Goal: Information Seeking & Learning: Learn about a topic

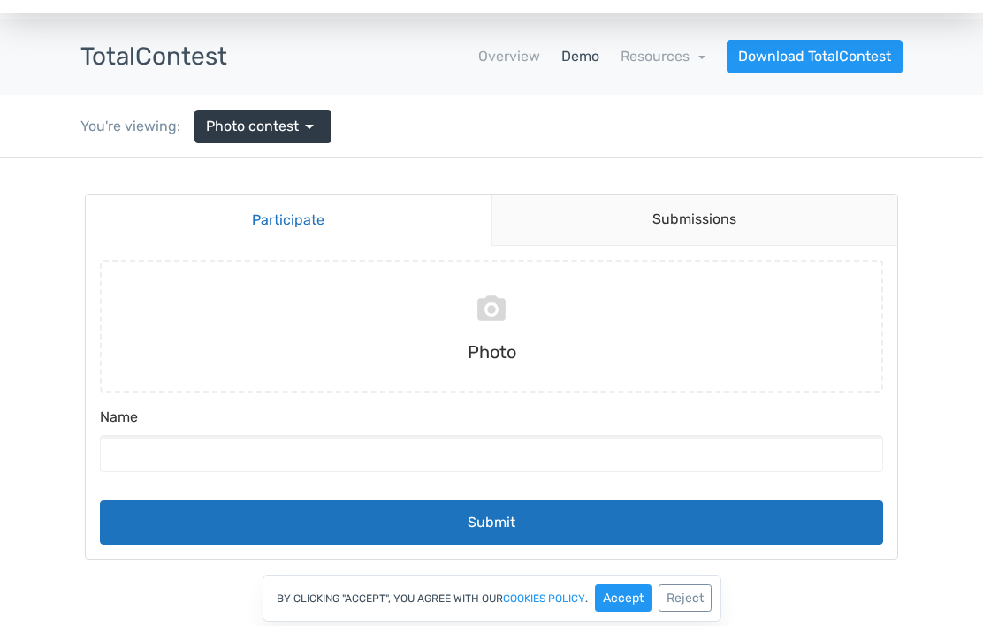
scroll to position [53, 0]
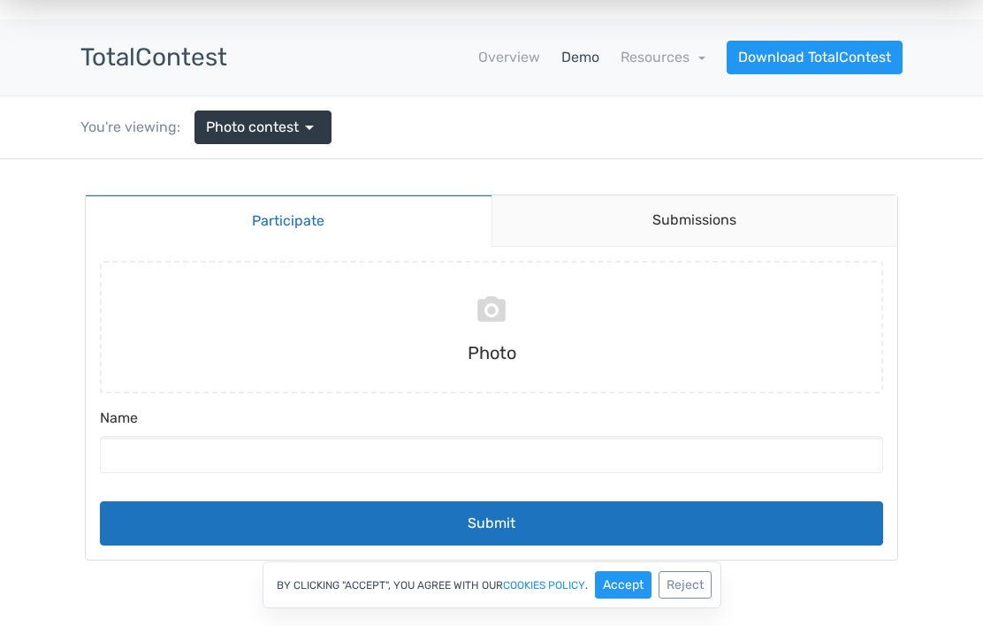
click at [367, 224] on link "Participate" at bounding box center [289, 221] width 406 height 52
click at [524, 332] on input "file" at bounding box center [492, 327] width 798 height 133
type input "C:\fakepath\IMG_1494.jpeg"
click at [577, 517] on button "Submit" at bounding box center [492, 523] width 784 height 44
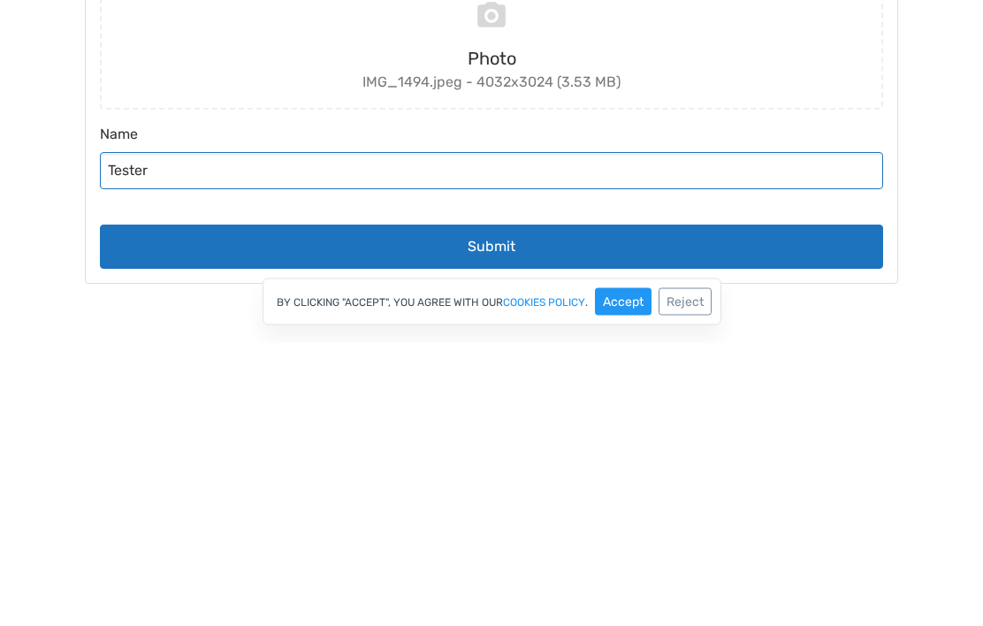
type input "Tester"
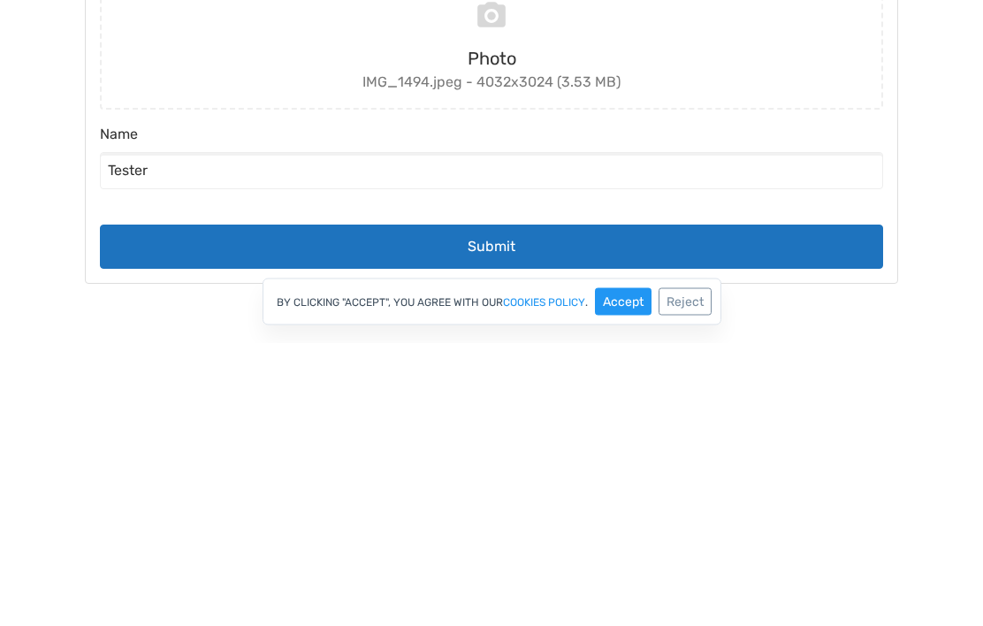
click at [605, 254] on button "Submit" at bounding box center [492, 248] width 784 height 44
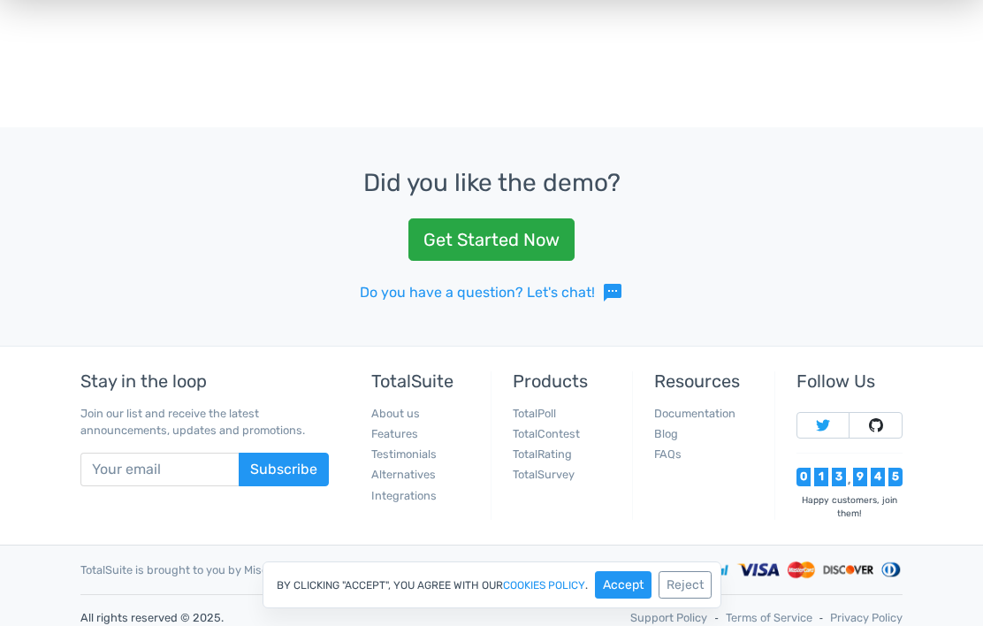
scroll to position [723, 0]
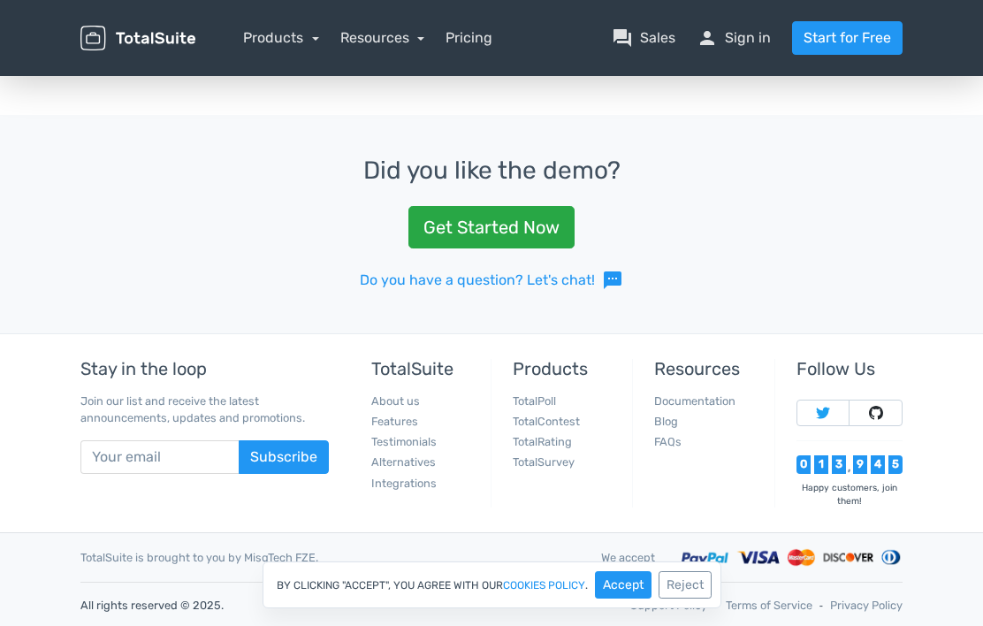
click at [698, 599] on button "Reject" at bounding box center [685, 584] width 53 height 27
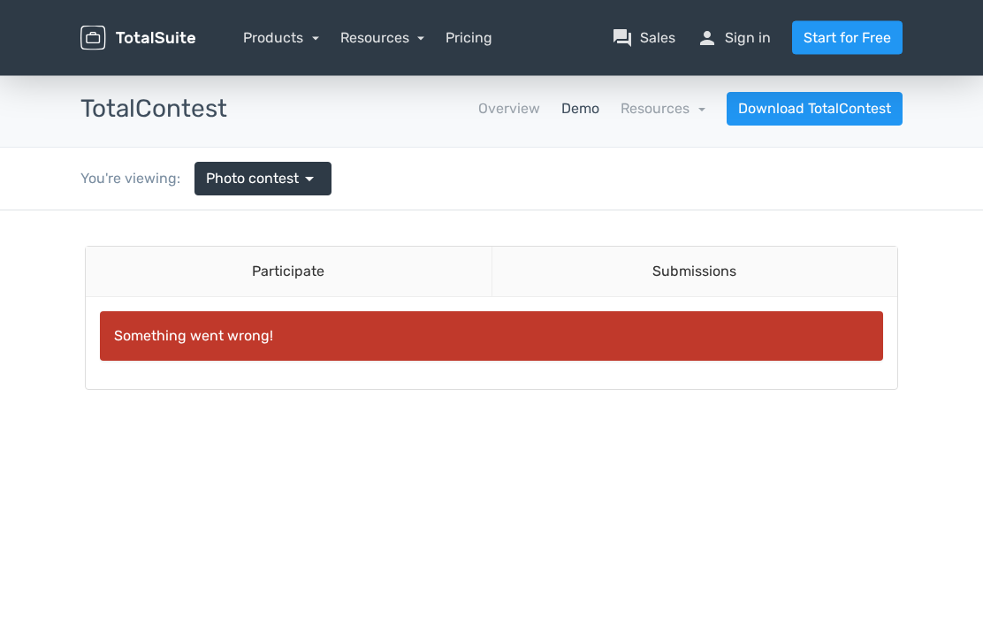
scroll to position [3, 0]
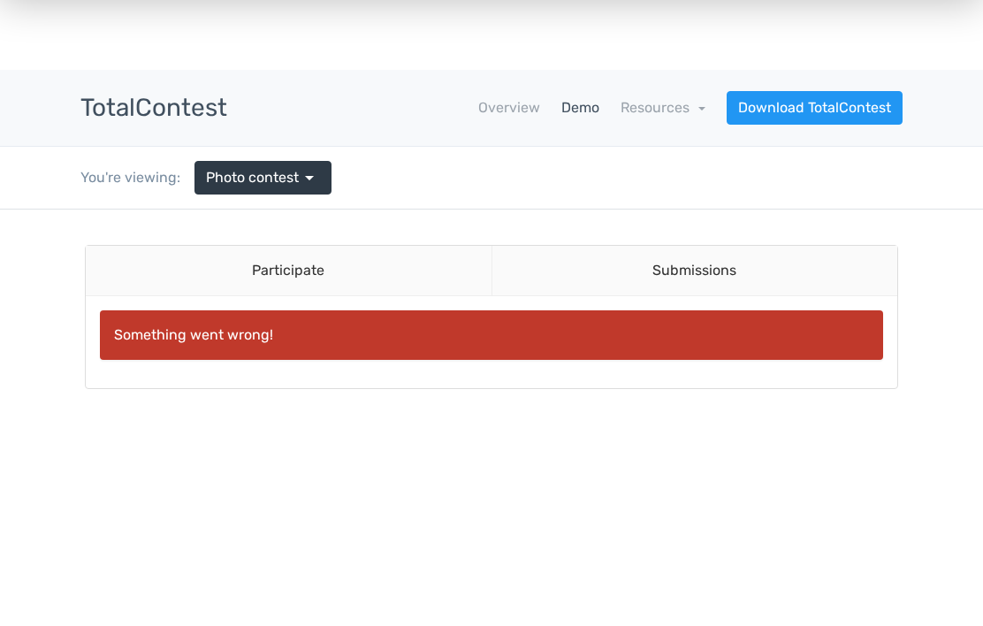
click at [673, 115] on link "Resources" at bounding box center [663, 107] width 85 height 17
click at [650, 160] on link "school Documentation" at bounding box center [623, 156] width 166 height 50
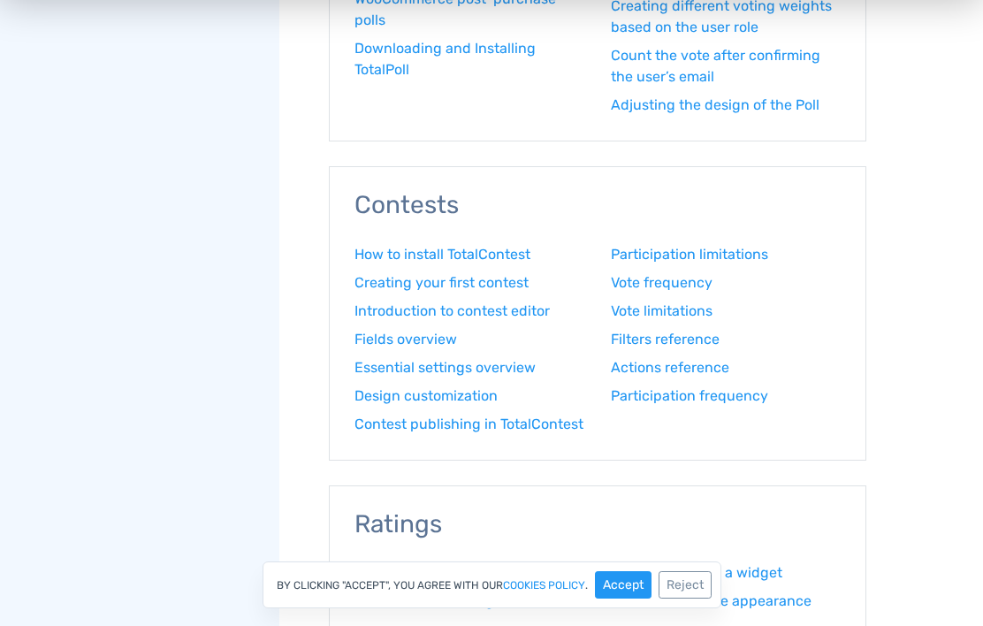
scroll to position [1017, 0]
click at [503, 362] on link "Essential settings overview" at bounding box center [470, 368] width 230 height 21
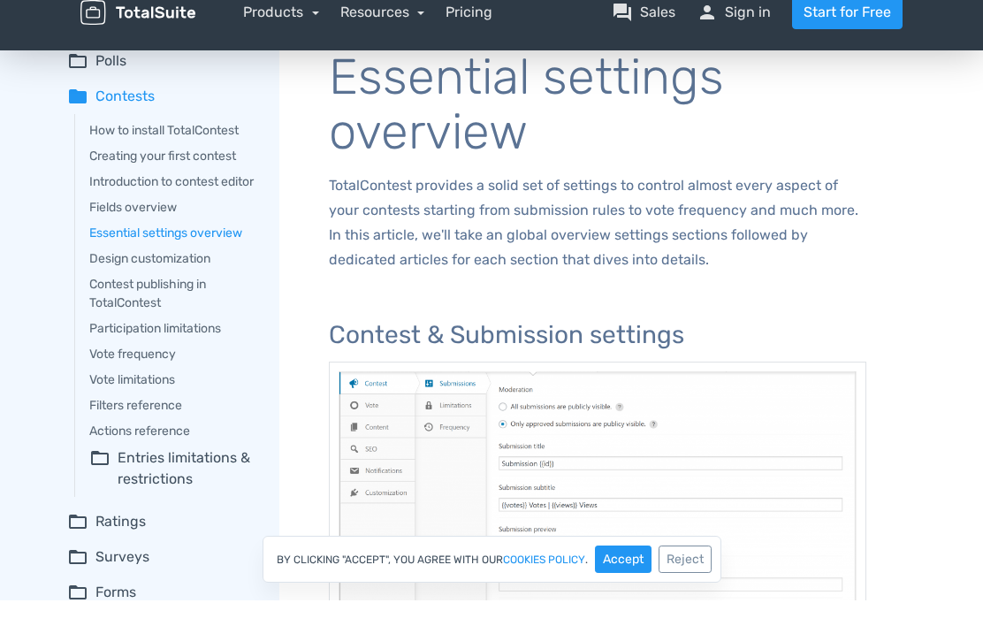
scroll to position [76, 0]
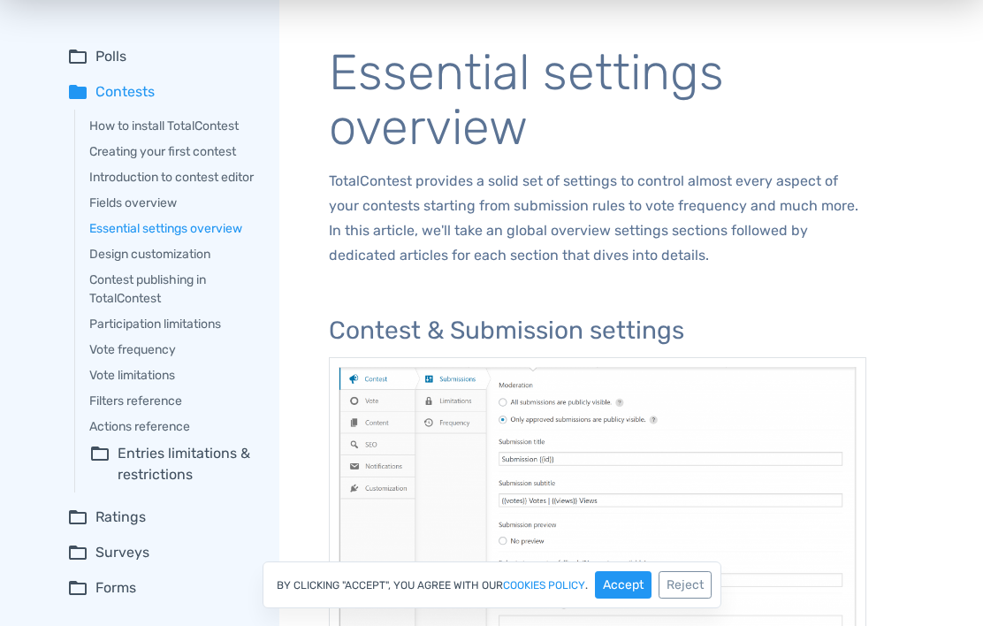
click at [206, 333] on link "Participation limitations" at bounding box center [171, 324] width 165 height 19
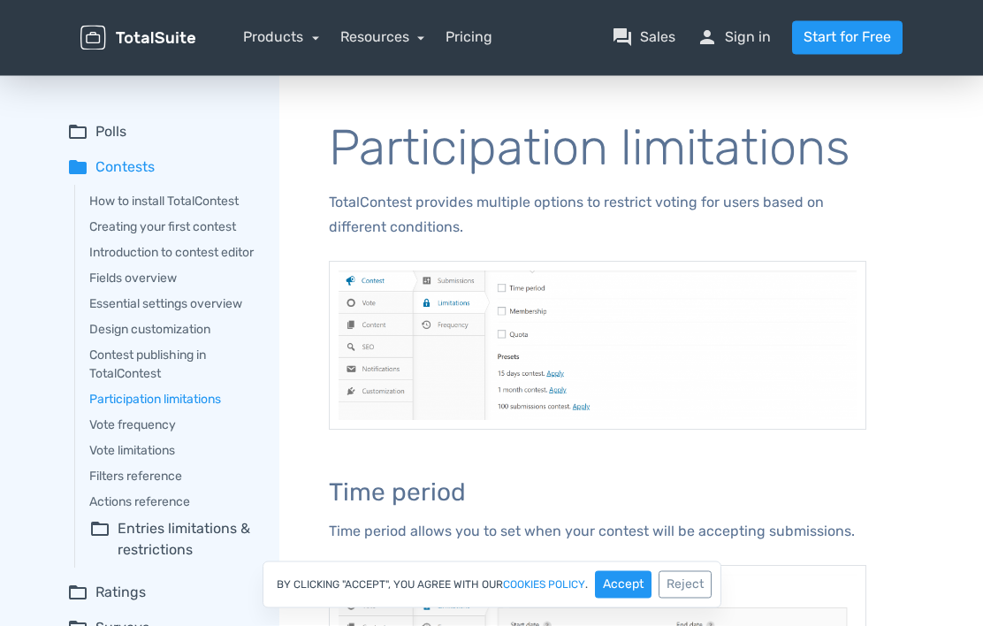
scroll to position [66, 0]
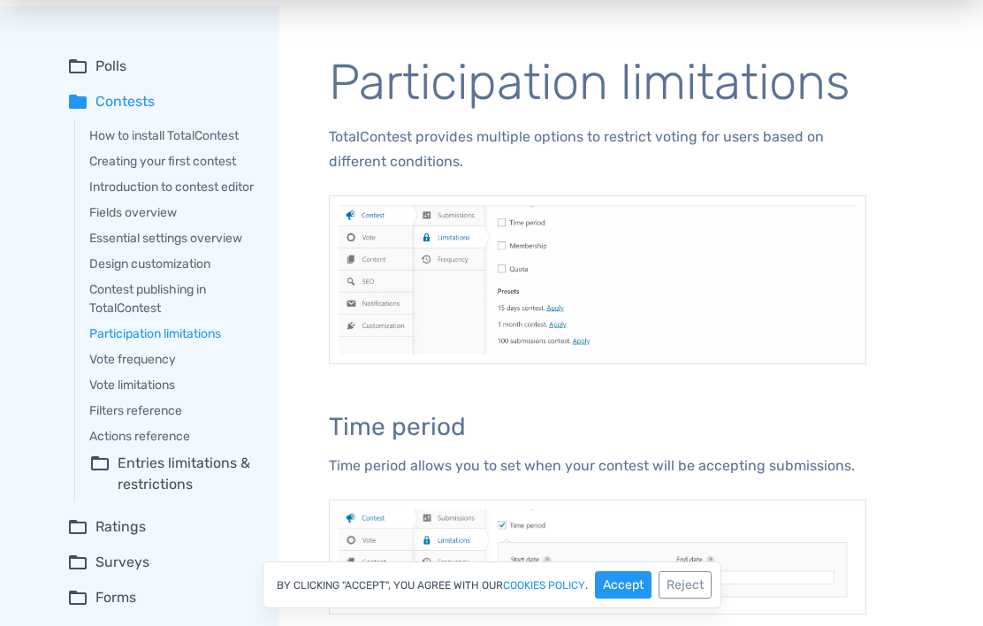
click at [165, 369] on link "Vote frequency" at bounding box center [171, 359] width 165 height 19
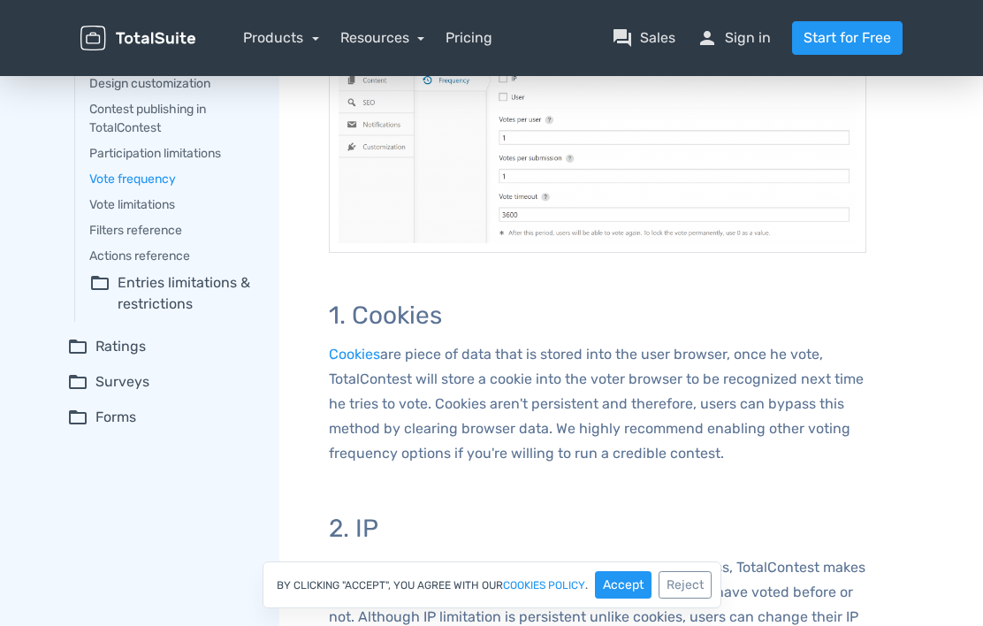
scroll to position [245, 0]
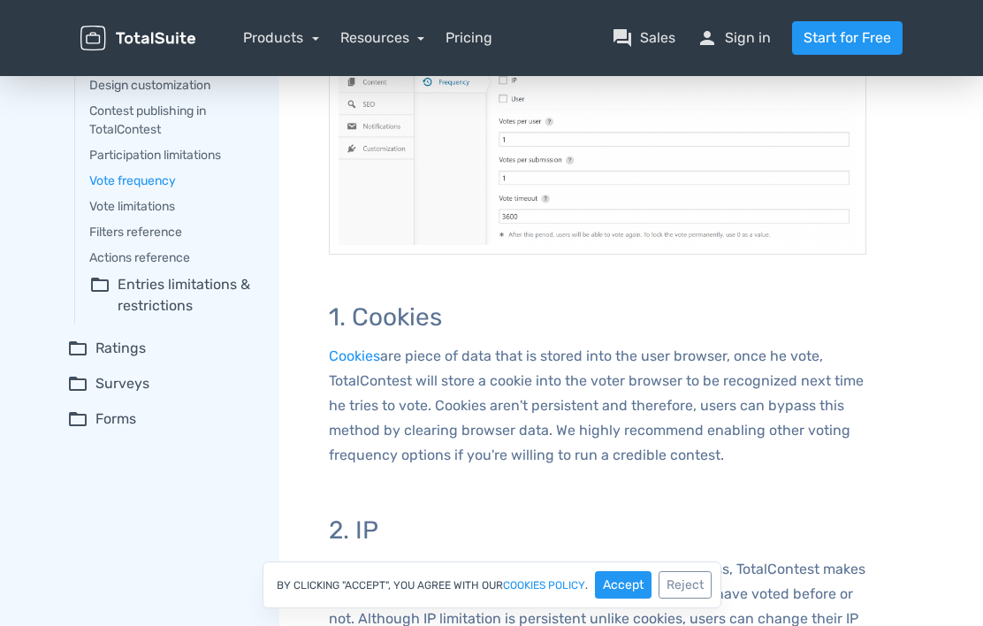
click at [164, 216] on link "Vote limitations" at bounding box center [171, 206] width 165 height 19
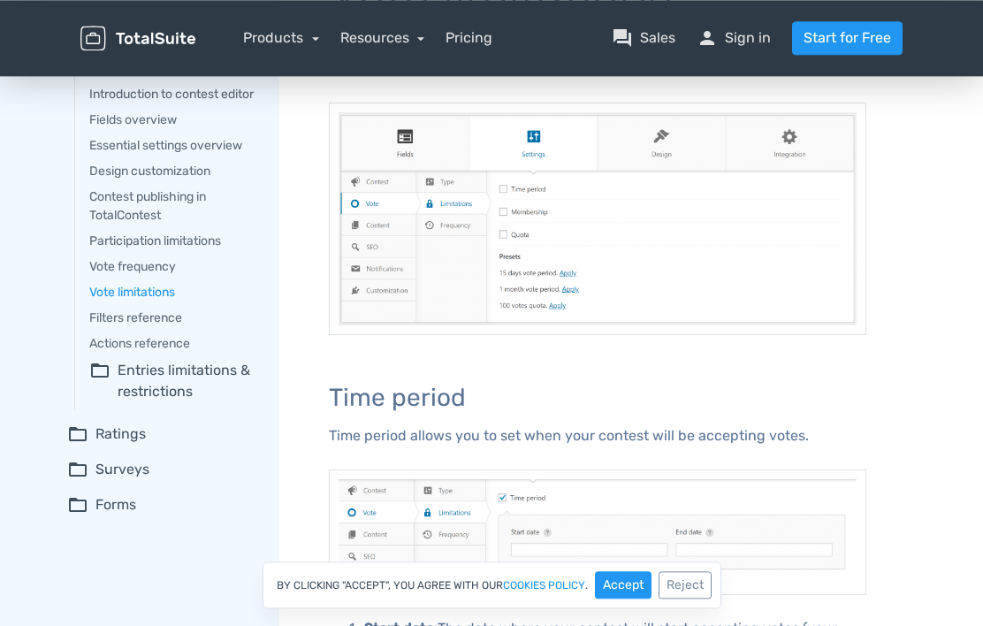
scroll to position [112, 0]
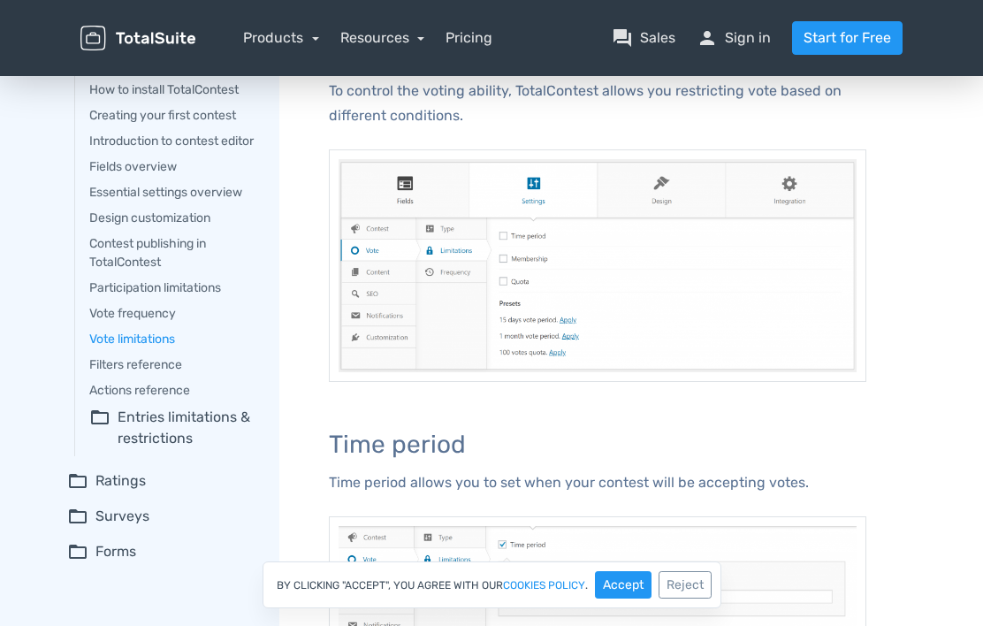
click at [223, 445] on summary "folder_open Entries limitations & restrictions" at bounding box center [171, 428] width 165 height 42
click at [200, 449] on summary "folder_open Entries limitations & restrictions" at bounding box center [171, 428] width 165 height 42
click at [227, 449] on summary "folder_open Entries limitations & restrictions" at bounding box center [171, 428] width 165 height 42
click at [200, 482] on link "Participation frequency" at bounding box center [182, 472] width 143 height 19
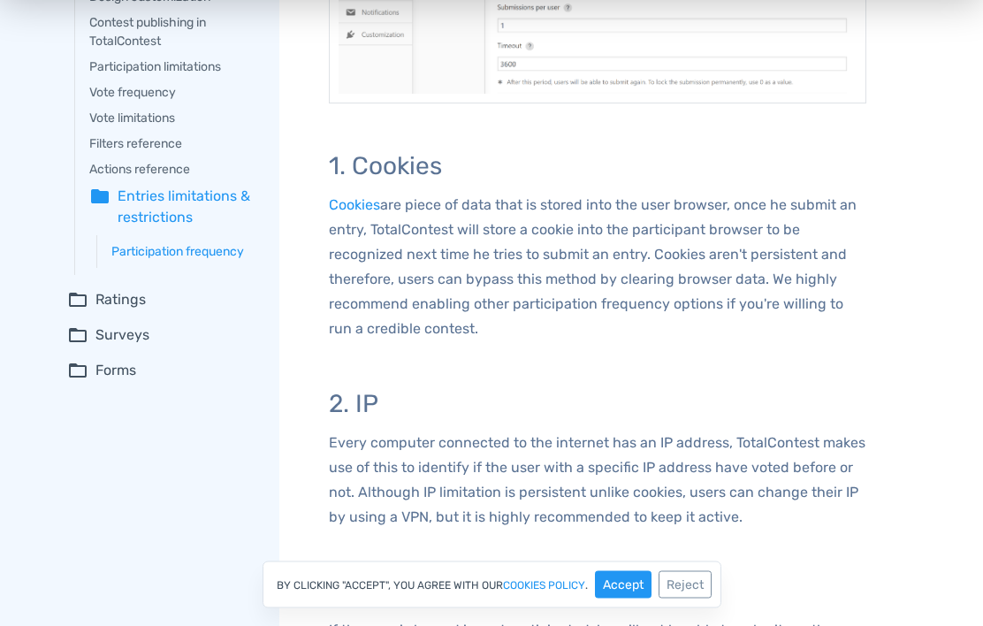
scroll to position [334, 0]
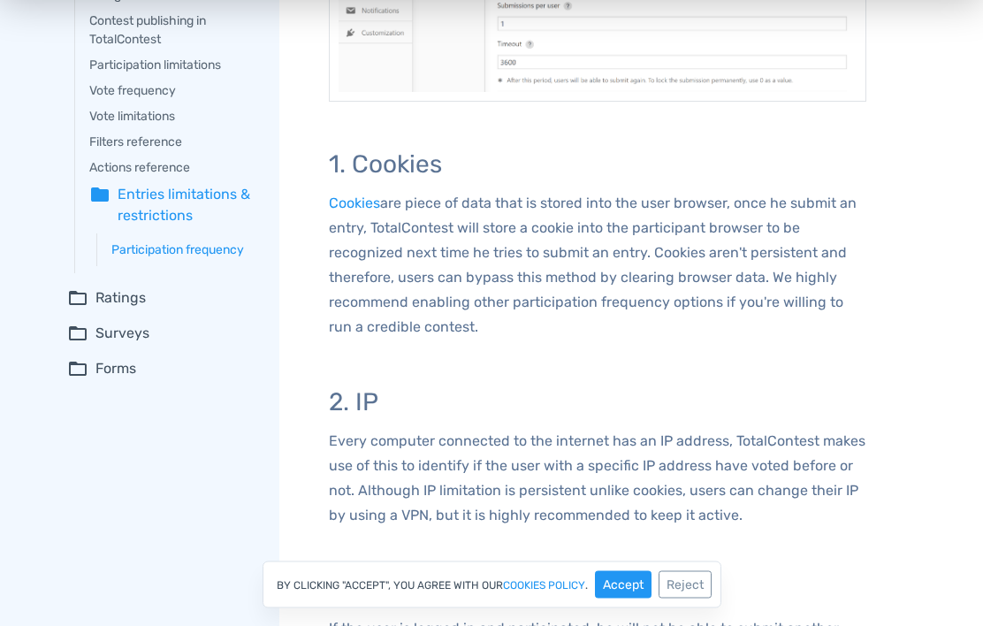
click at [77, 310] on summary "folder_open Ratings" at bounding box center [160, 298] width 187 height 21
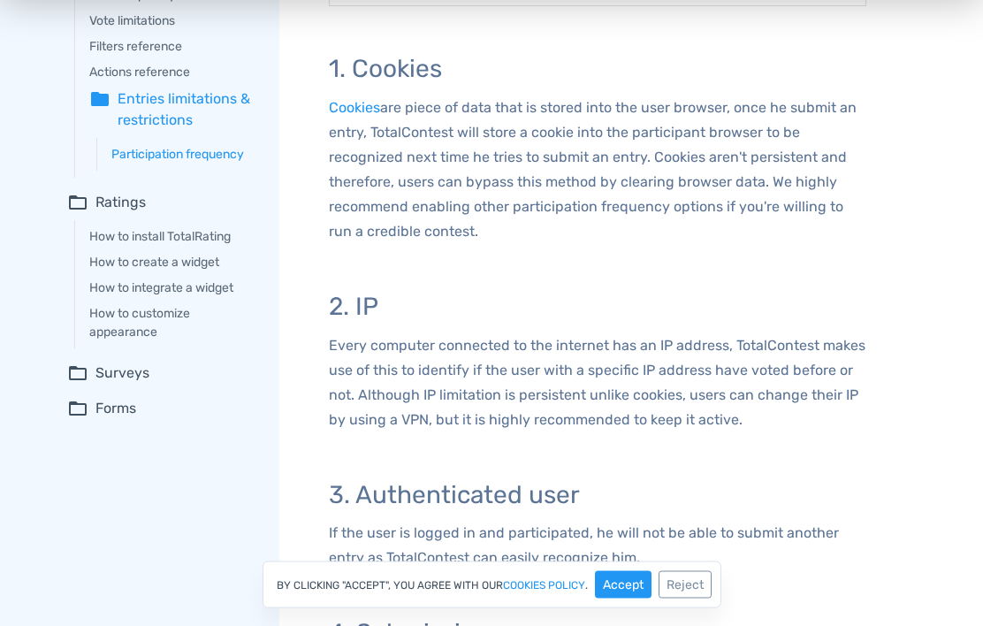
scroll to position [431, 0]
click at [69, 384] on summary "folder_open Surveys" at bounding box center [160, 373] width 187 height 21
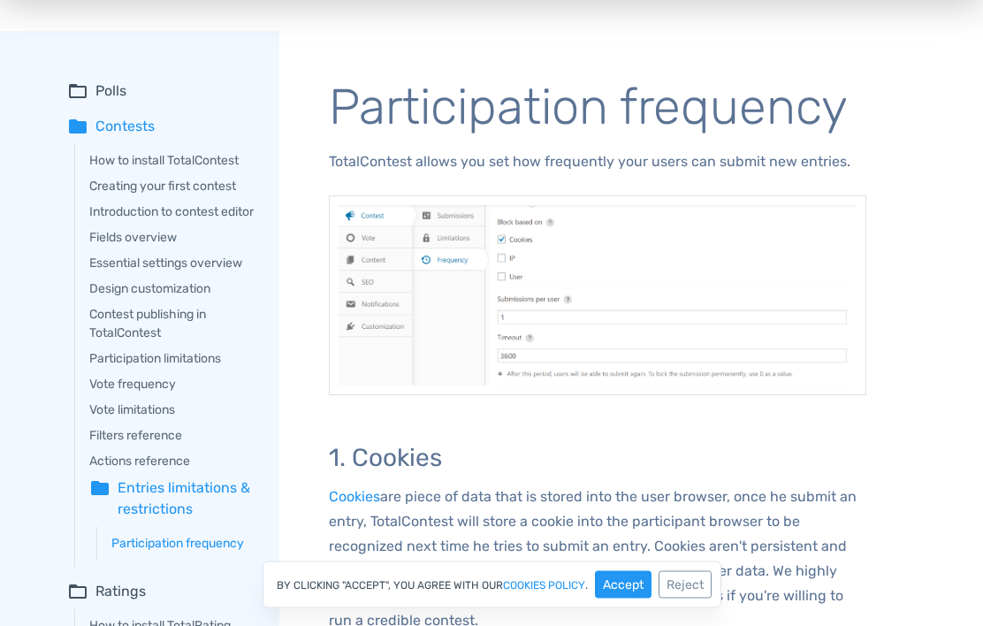
scroll to position [0, 0]
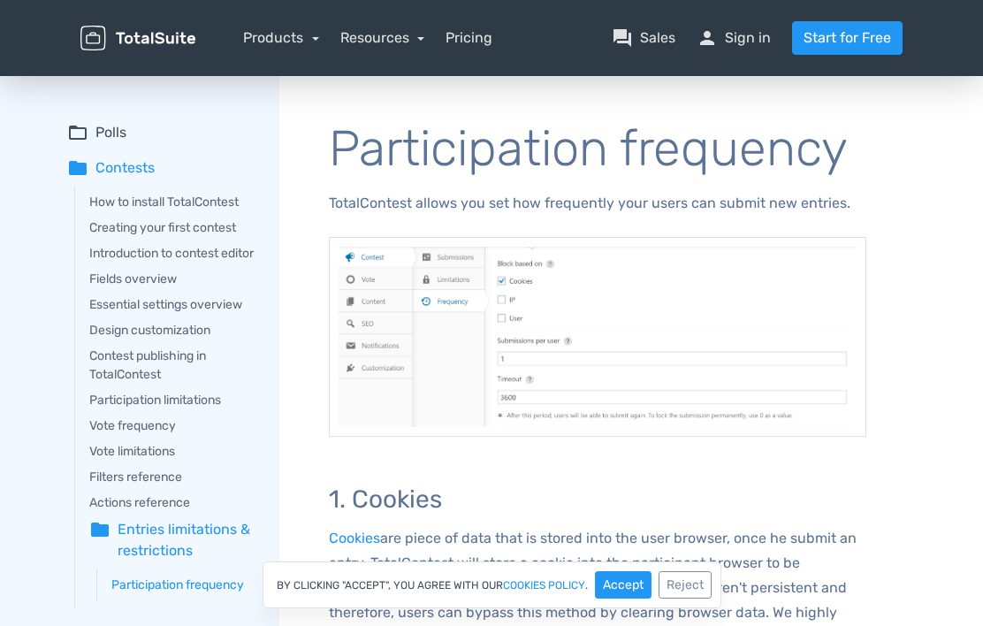
click at [471, 39] on link "Pricing" at bounding box center [469, 37] width 47 height 21
click at [484, 42] on link "Pricing" at bounding box center [469, 37] width 47 height 21
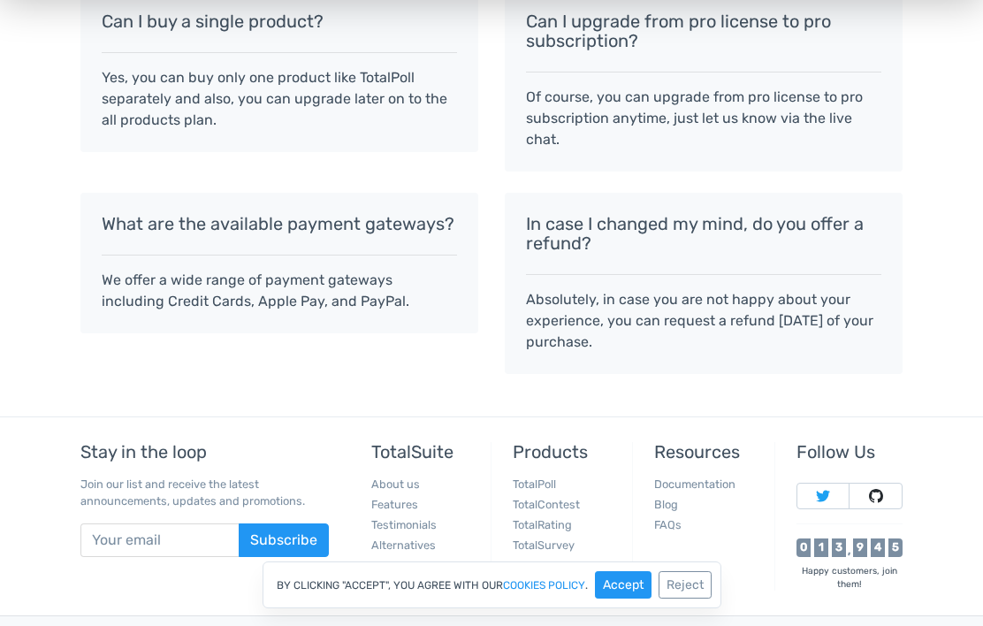
scroll to position [1853, 0]
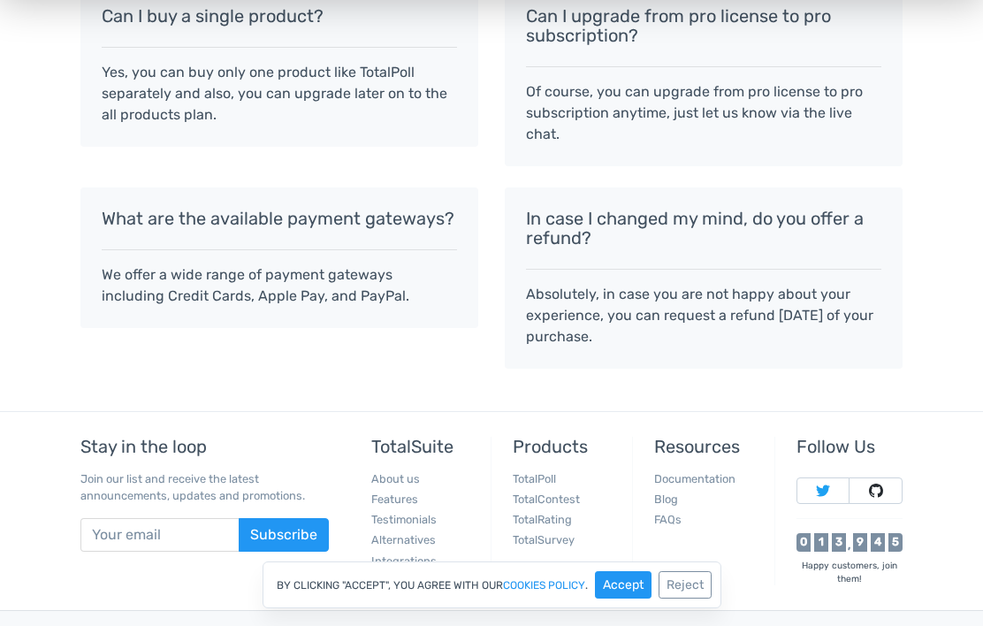
click at [673, 494] on link "Blog" at bounding box center [666, 499] width 24 height 13
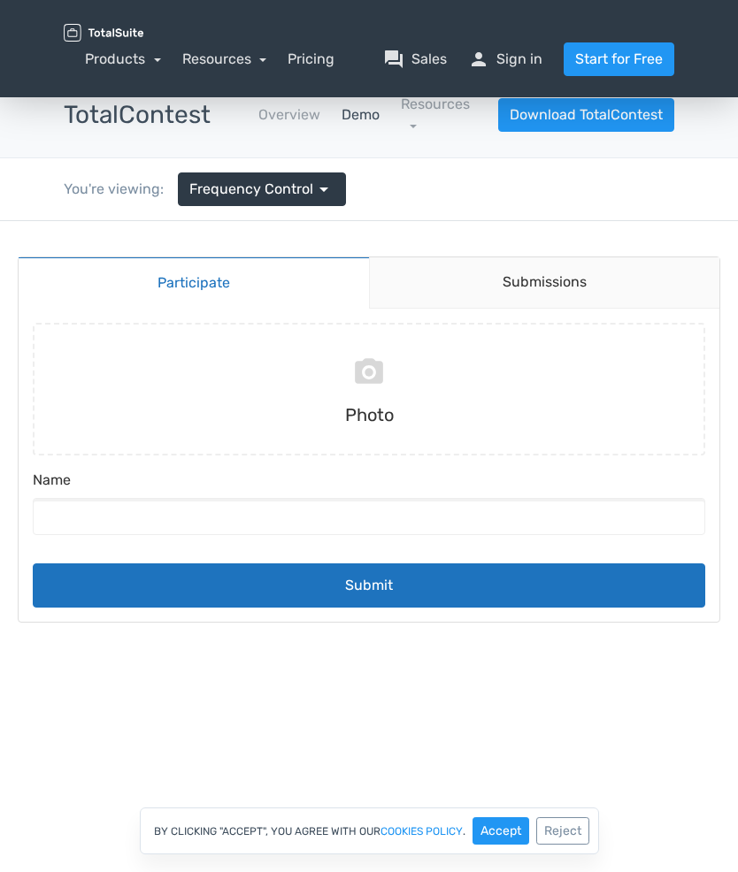
click at [363, 124] on link "Demo" at bounding box center [360, 114] width 38 height 21
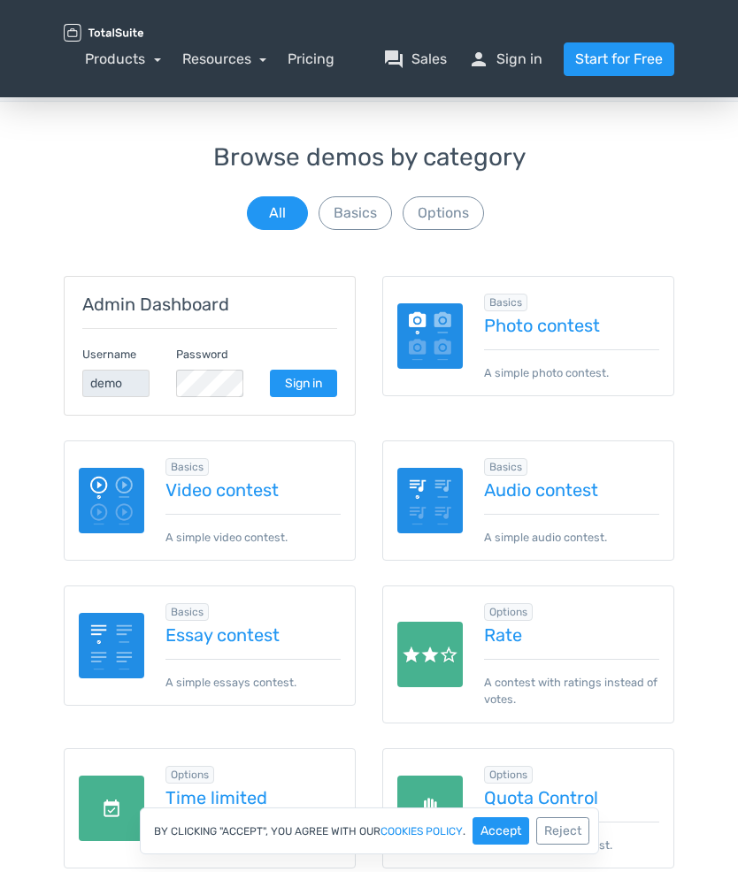
scroll to position [58, 0]
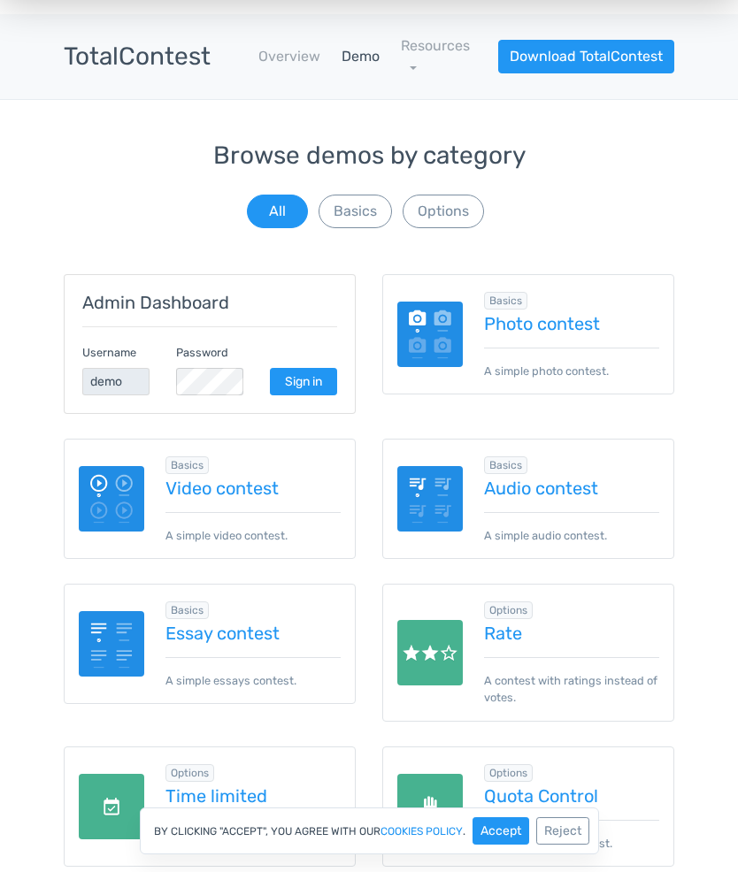
click at [563, 326] on link "Photo contest" at bounding box center [571, 323] width 175 height 19
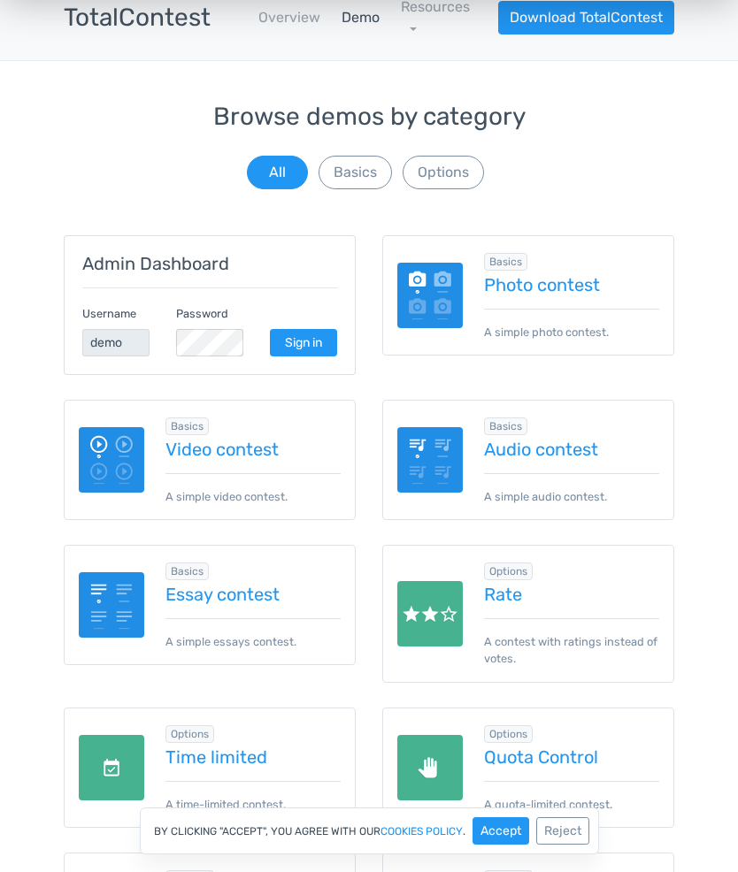
click at [551, 283] on link "Photo contest" at bounding box center [571, 284] width 175 height 19
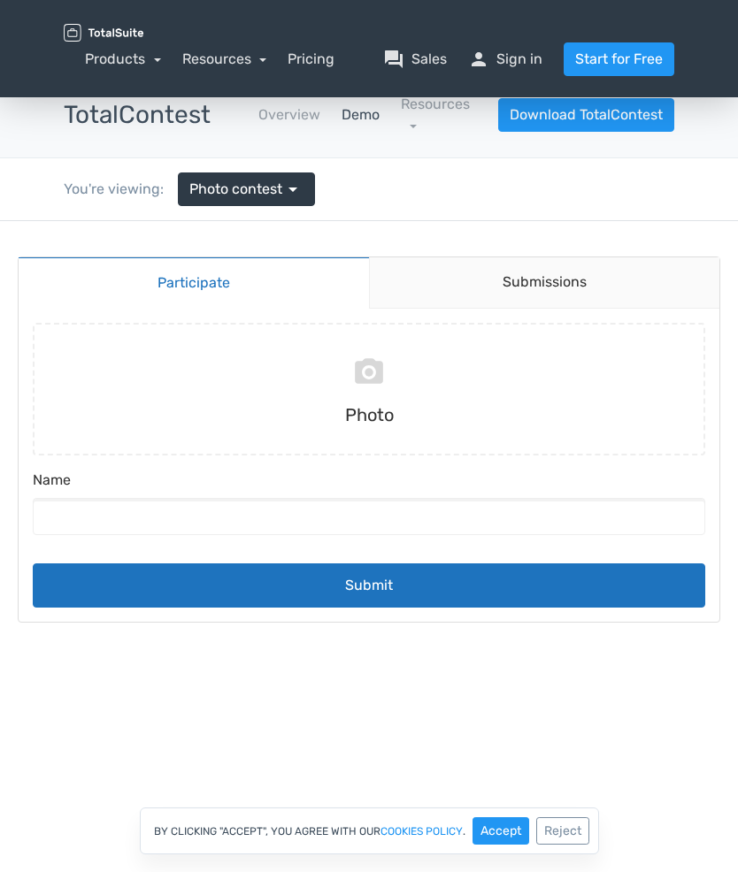
click at [593, 293] on link "Submissions" at bounding box center [544, 282] width 351 height 51
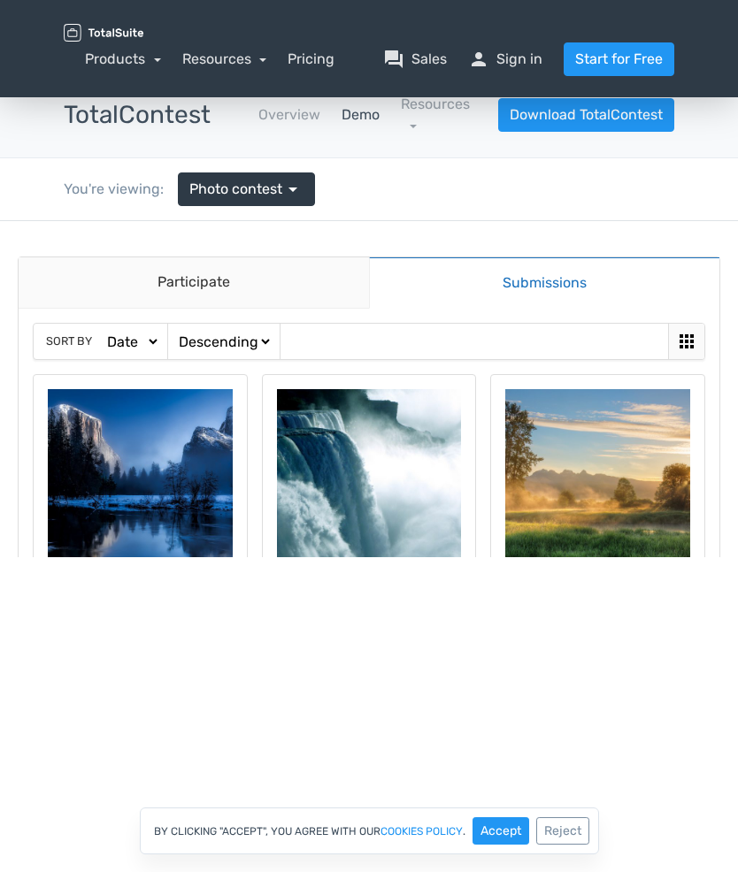
click at [176, 482] on img at bounding box center [140, 481] width 185 height 185
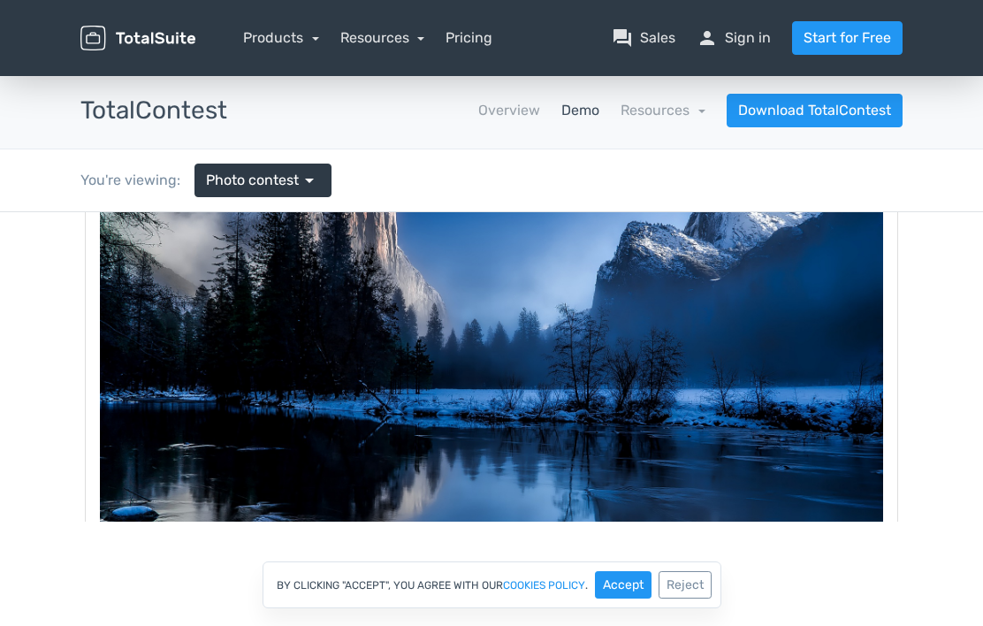
scroll to position [182, 0]
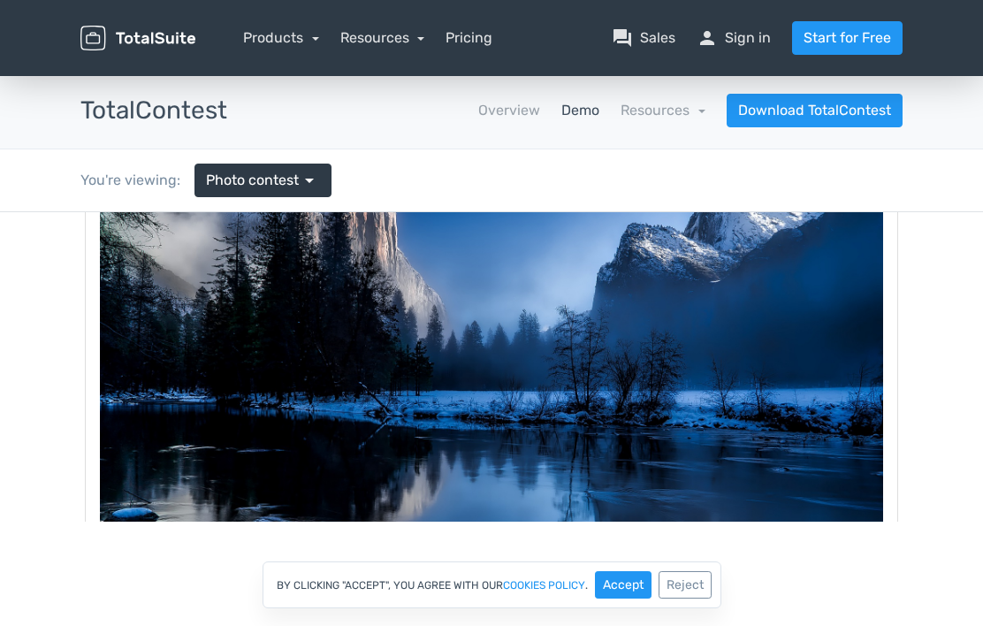
click at [700, 590] on button "Reject" at bounding box center [685, 584] width 53 height 27
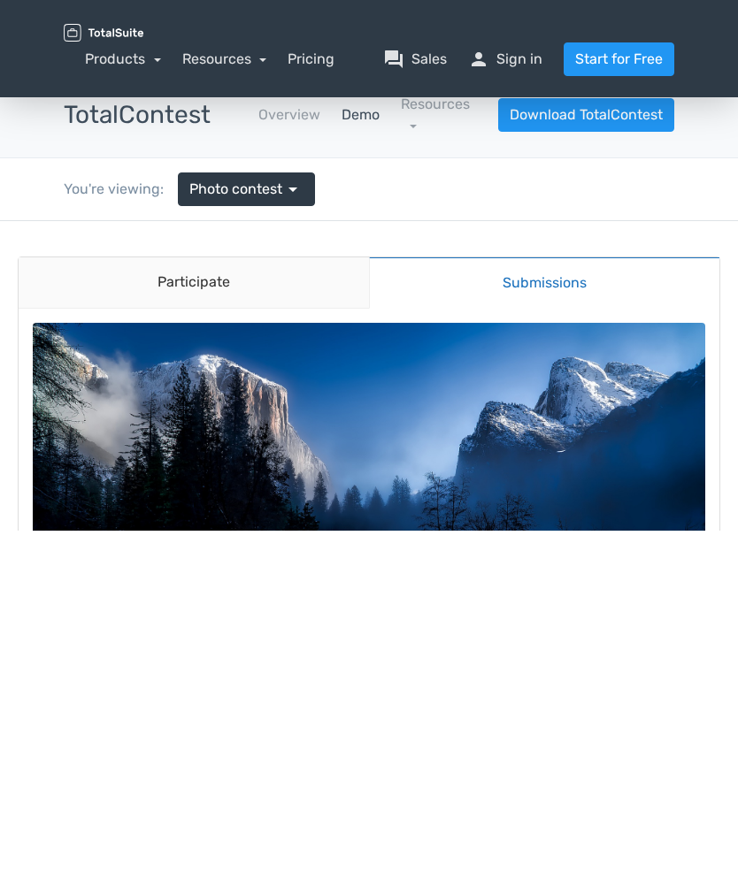
scroll to position [0, 0]
click at [406, 130] on link "Resources" at bounding box center [435, 115] width 69 height 38
click at [408, 226] on link "article Changelog" at bounding box center [386, 224] width 166 height 50
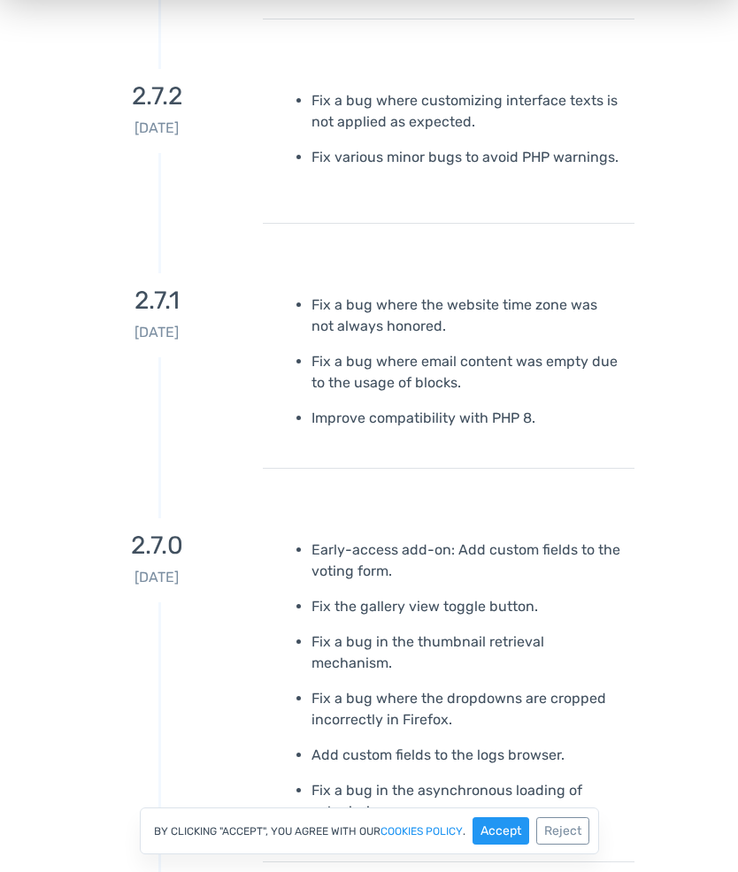
scroll to position [3422, 0]
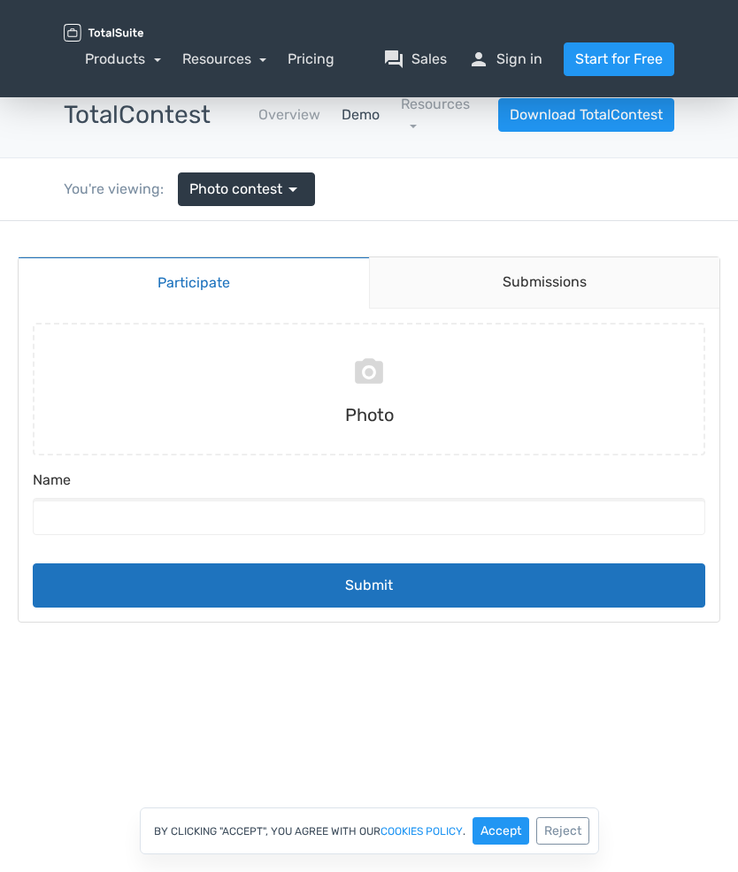
click at [372, 123] on link "Demo" at bounding box center [360, 114] width 38 height 21
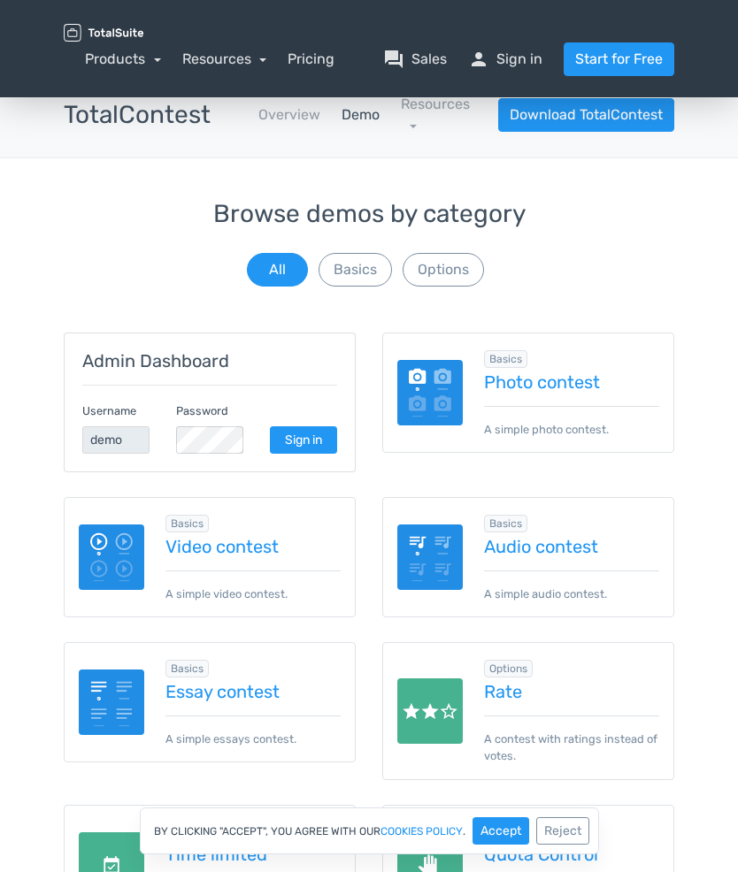
click at [595, 381] on link "Photo contest" at bounding box center [571, 381] width 175 height 19
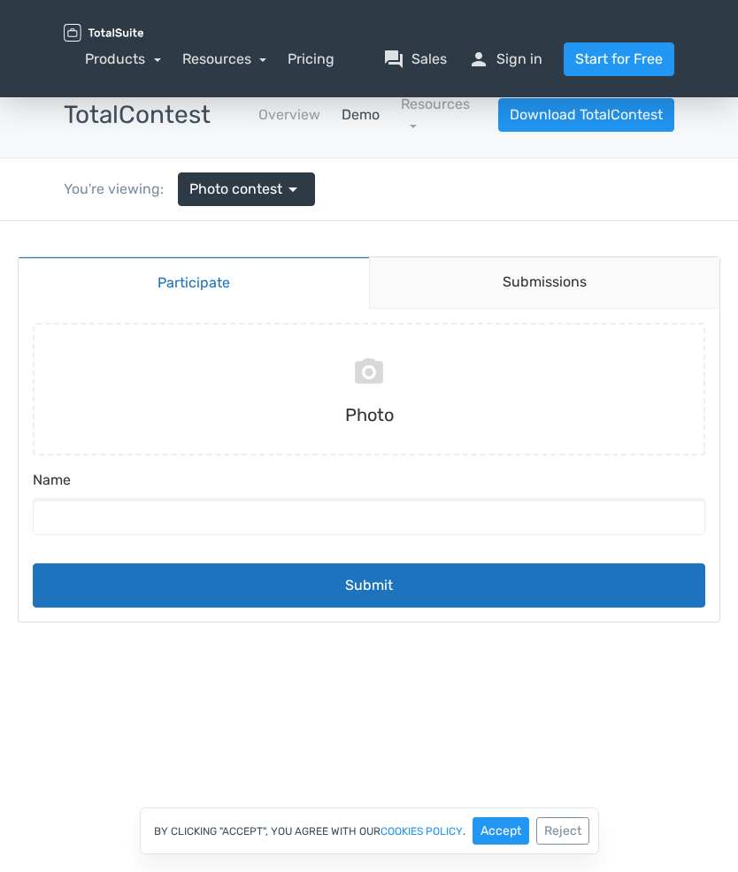
click at [557, 279] on link "Submissions" at bounding box center [544, 282] width 351 height 51
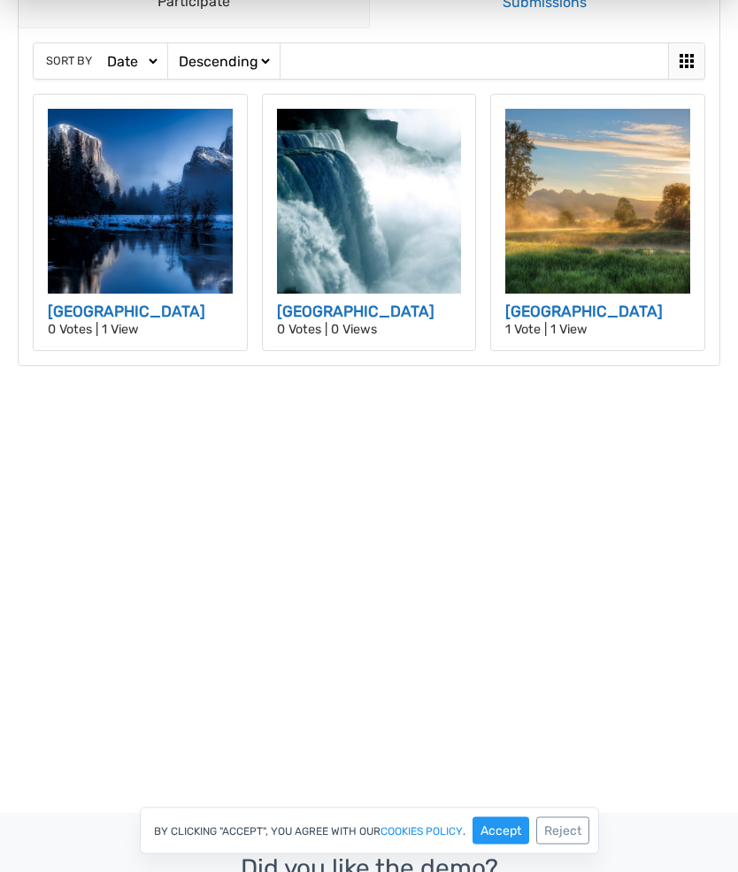
scroll to position [281, 0]
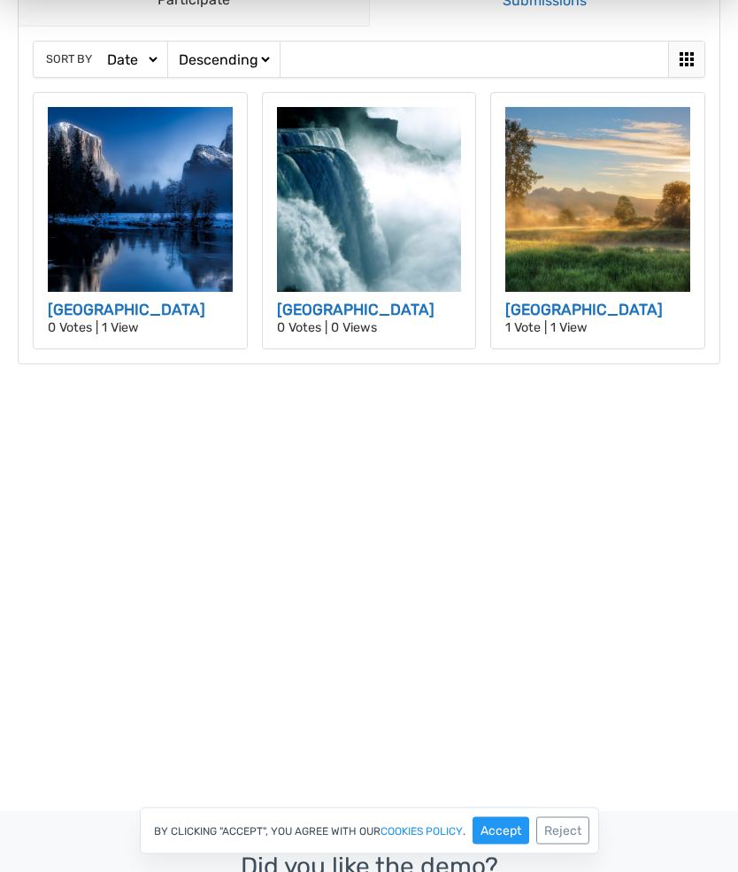
click at [576, 241] on img at bounding box center [597, 200] width 185 height 185
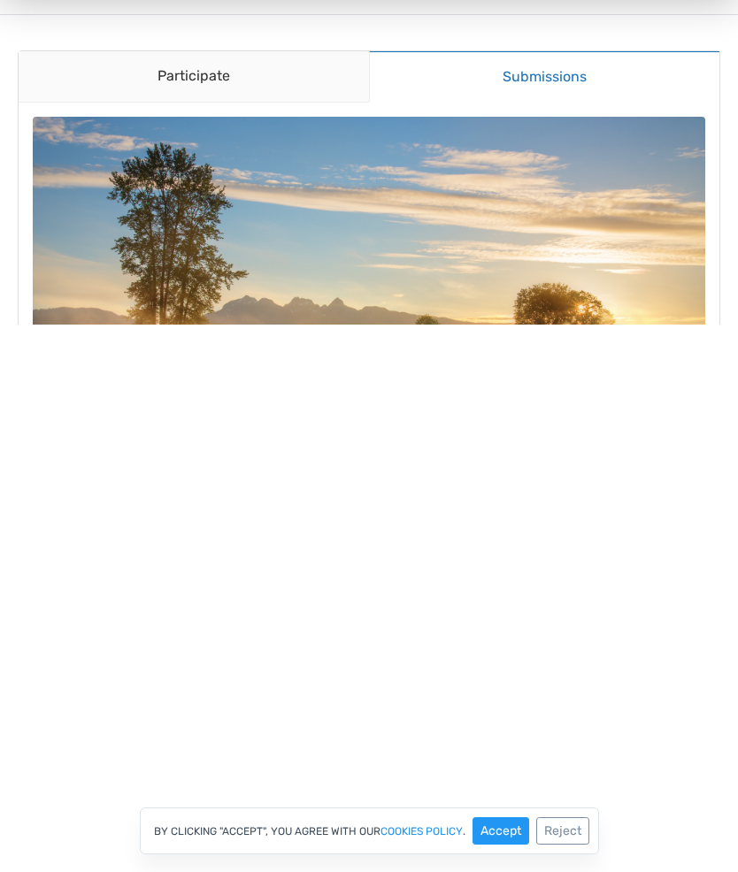
scroll to position [142, 0]
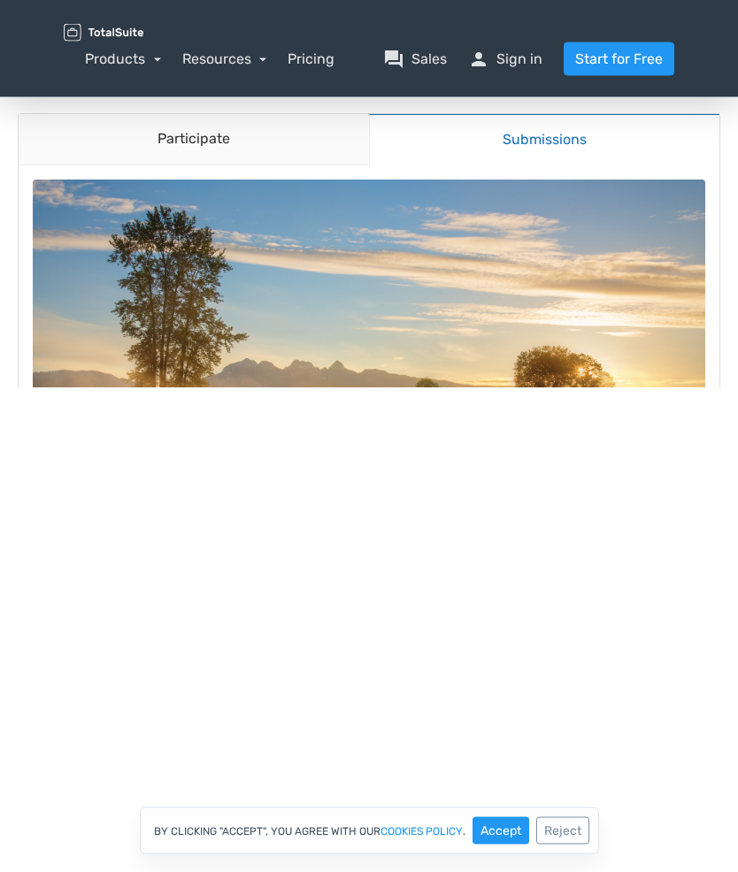
click at [635, 386] on img at bounding box center [369, 387] width 672 height 415
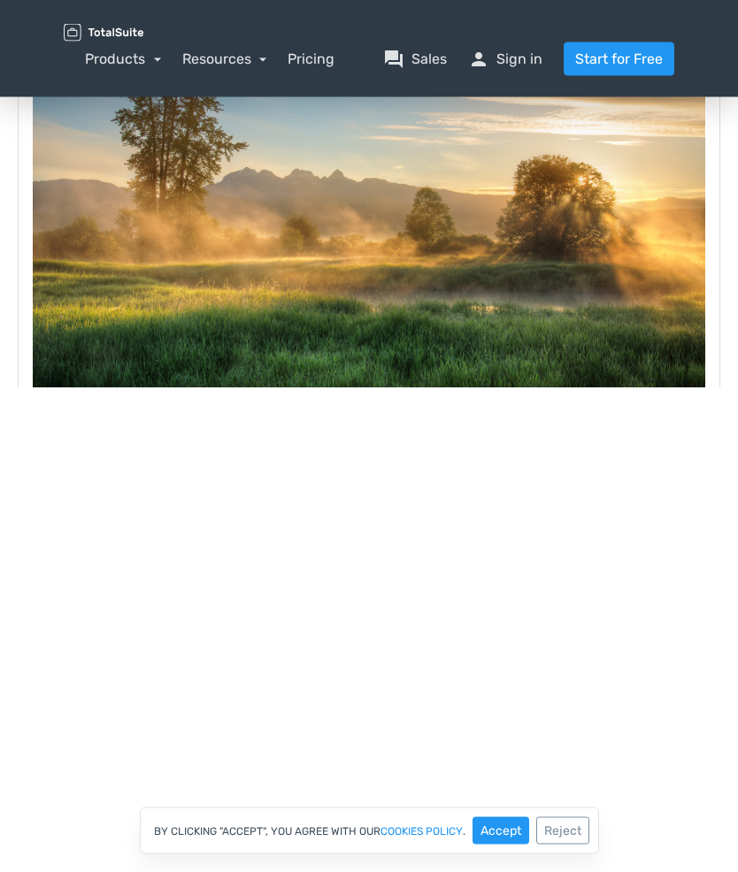
scroll to position [219, 0]
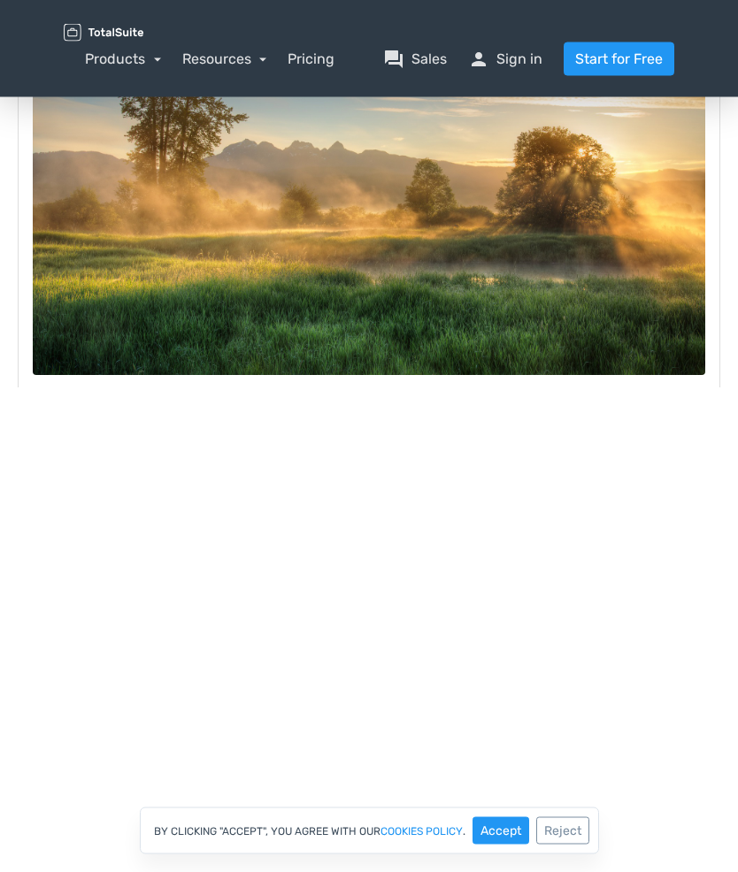
click at [579, 845] on button "Reject" at bounding box center [562, 830] width 53 height 27
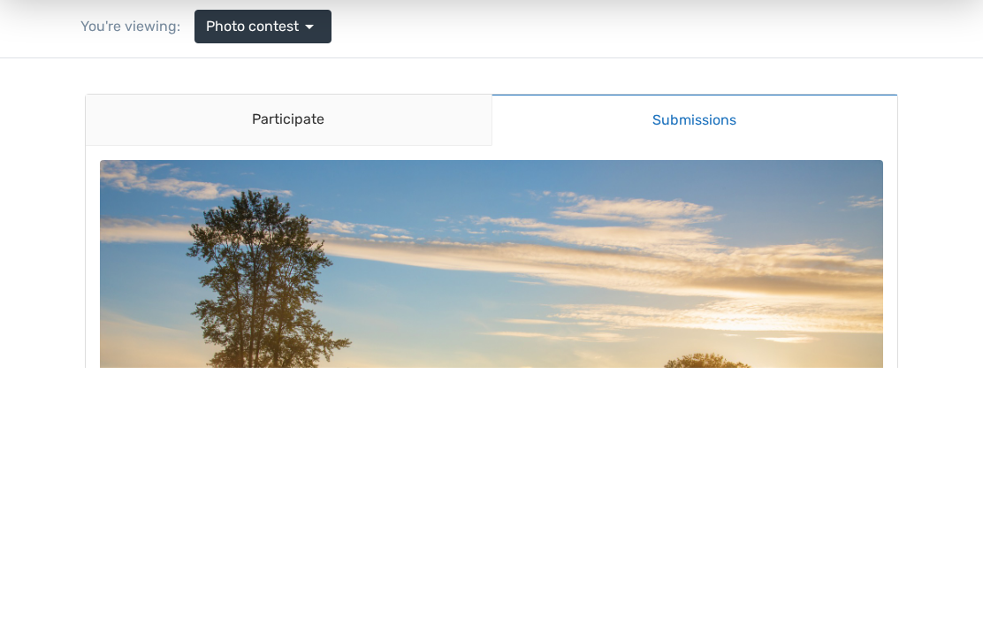
scroll to position [0, 0]
click at [605, 274] on img at bounding box center [492, 401] width 784 height 483
click at [586, 287] on img at bounding box center [492, 401] width 784 height 483
click at [581, 292] on img at bounding box center [492, 401] width 784 height 483
click at [577, 293] on img at bounding box center [492, 401] width 784 height 483
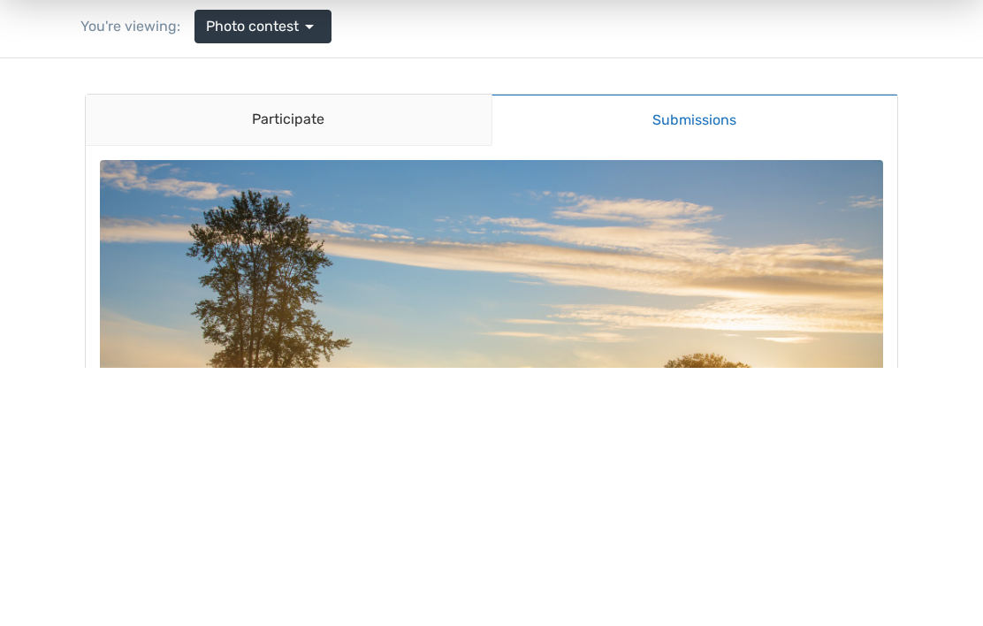
click at [576, 297] on img at bounding box center [492, 401] width 784 height 483
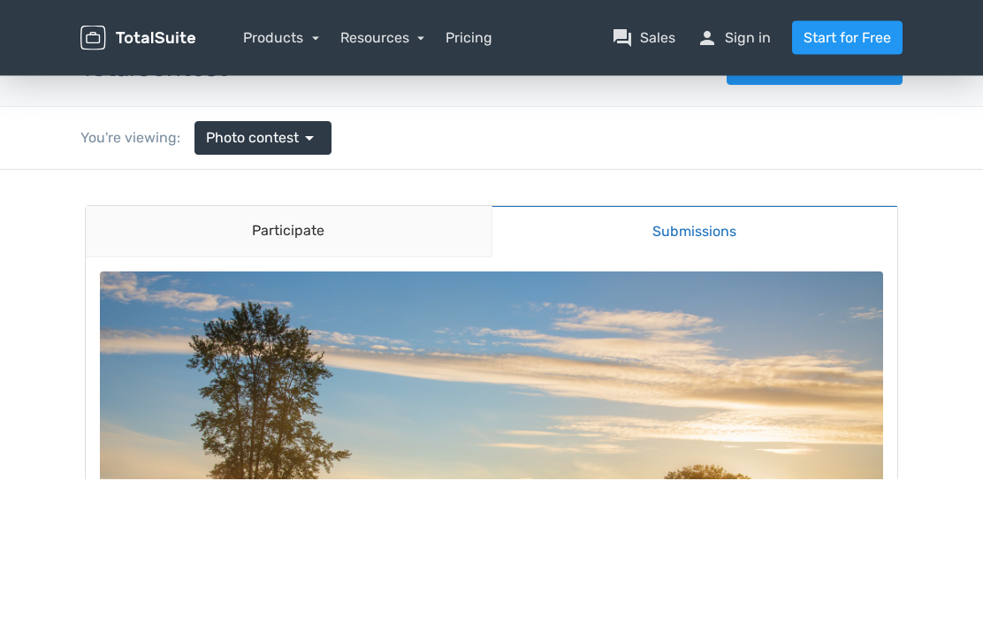
scroll to position [33, 0]
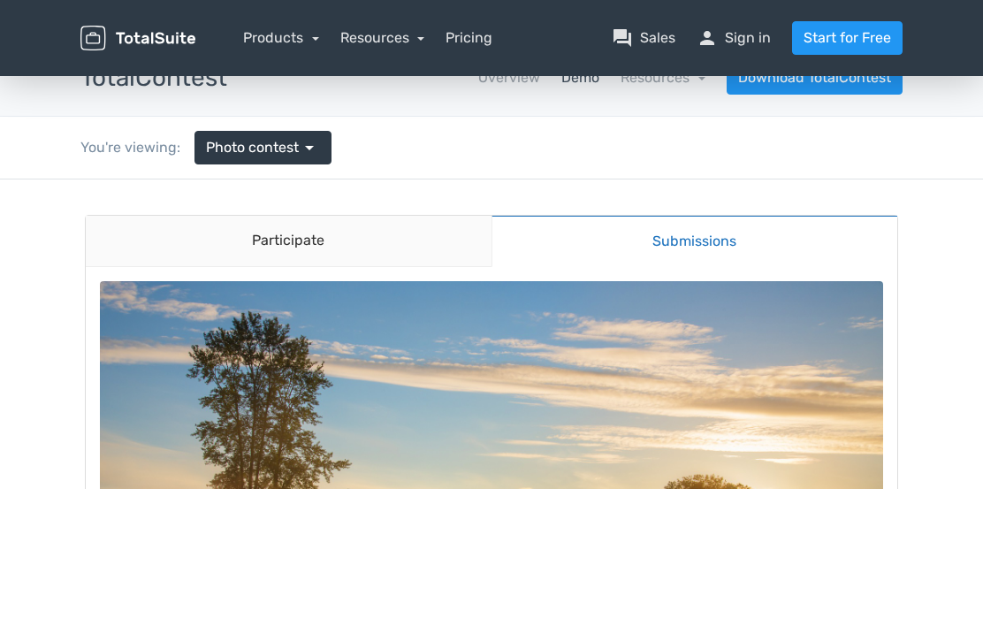
click at [737, 307] on img at bounding box center [492, 522] width 784 height 483
click at [737, 332] on img at bounding box center [492, 522] width 784 height 483
click at [379, 262] on link "Participate" at bounding box center [289, 241] width 406 height 51
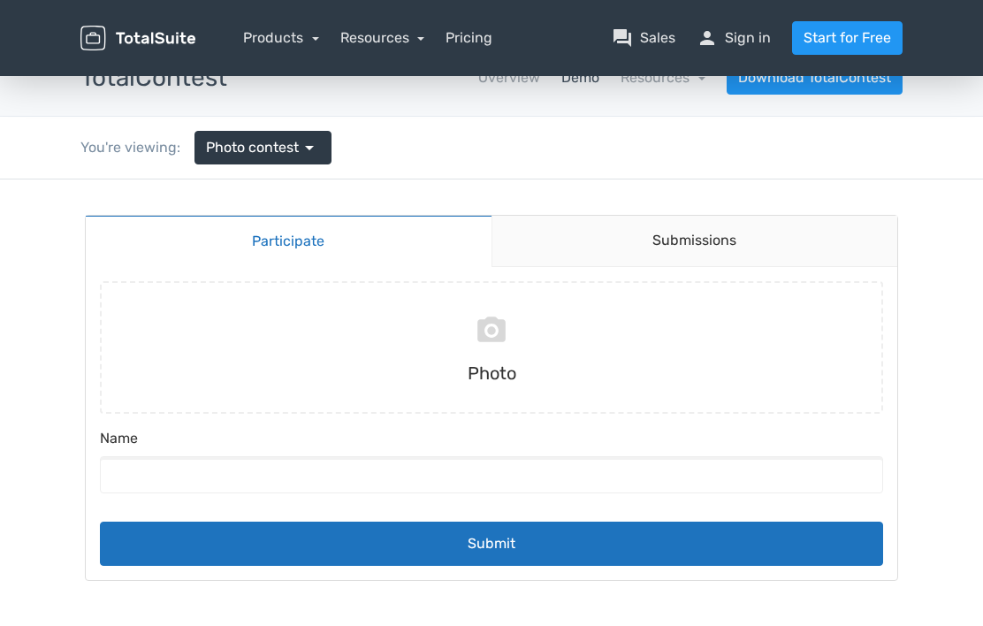
click at [723, 254] on link "Submissions" at bounding box center [695, 241] width 407 height 51
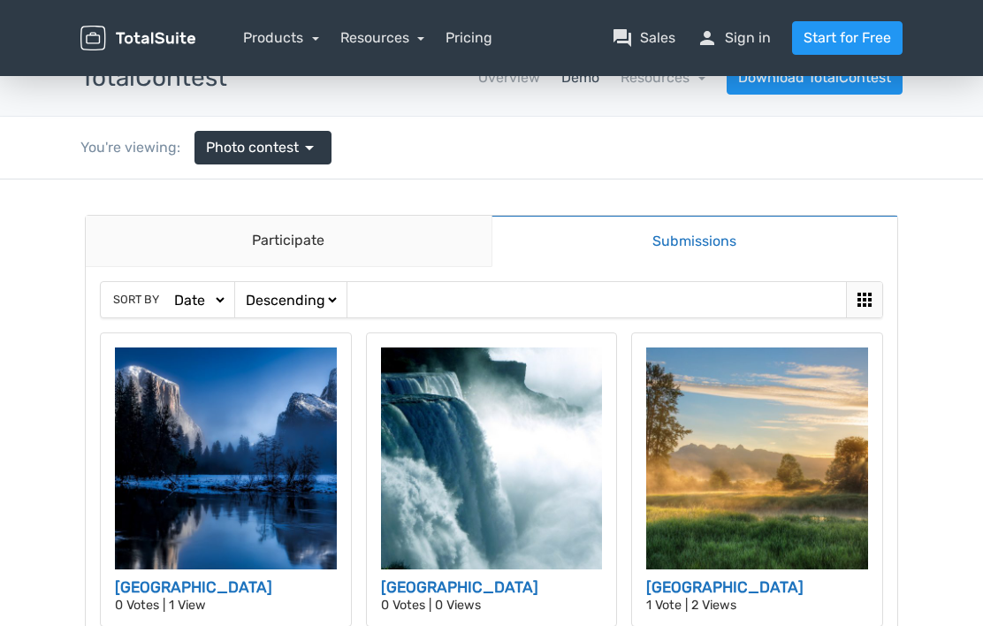
click at [737, 307] on icon at bounding box center [865, 300] width 14 height 14
click at [737, 491] on img at bounding box center [758, 459] width 222 height 222
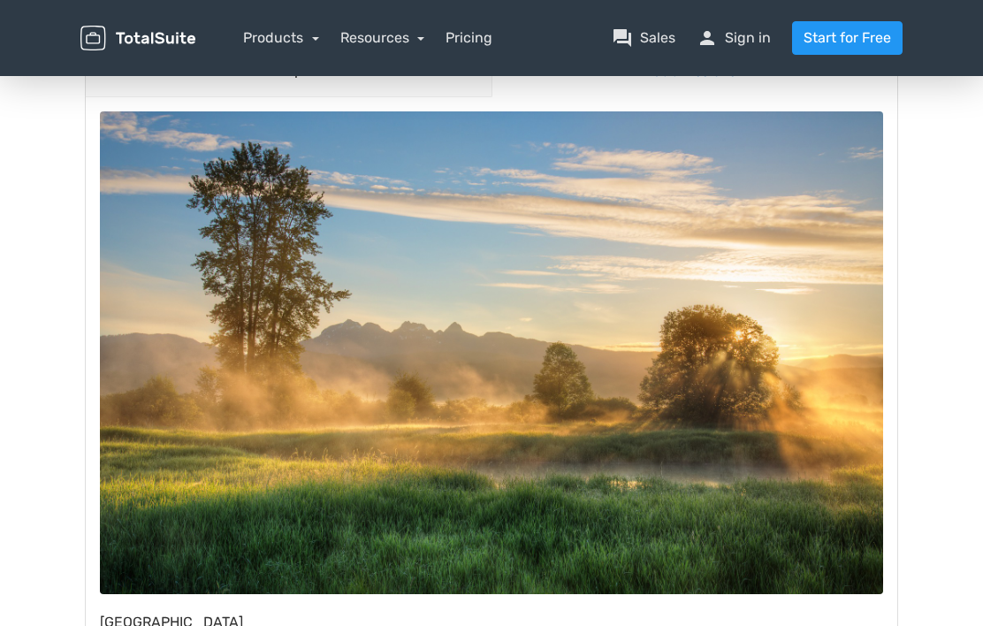
scroll to position [222, 0]
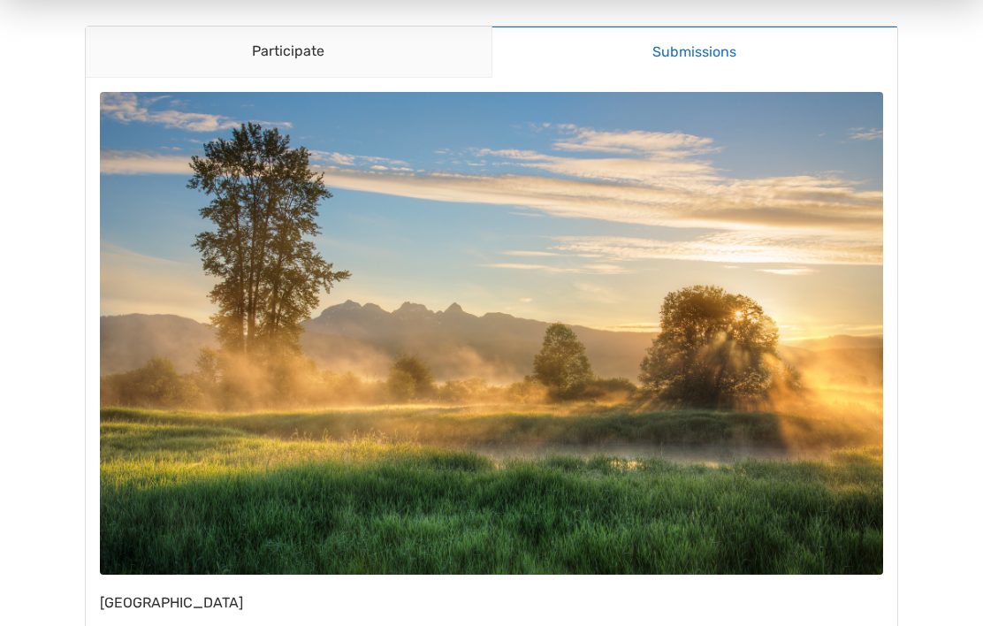
click at [673, 314] on img at bounding box center [492, 333] width 784 height 483
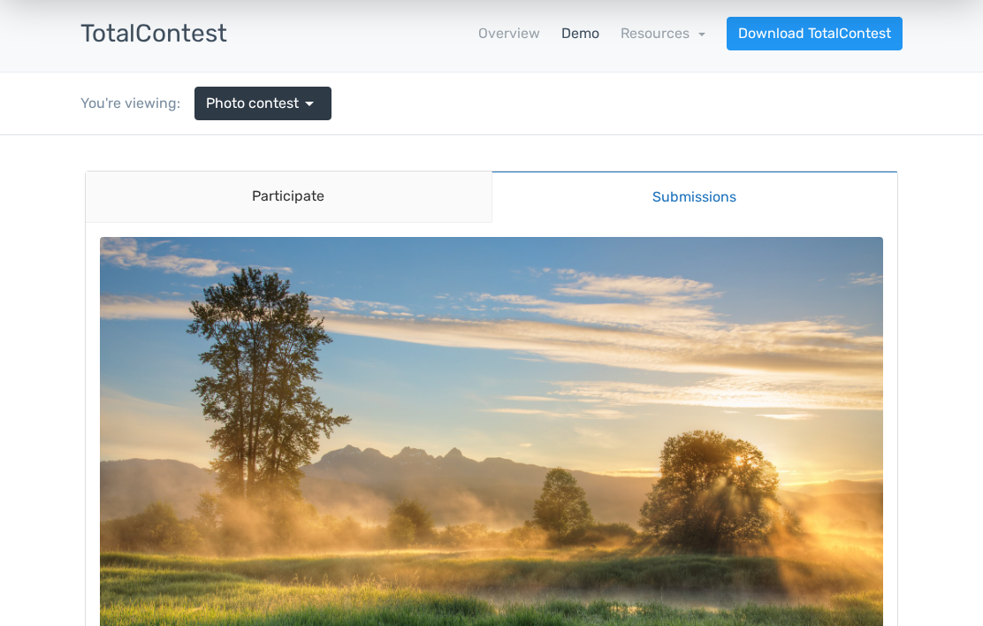
scroll to position [0, 0]
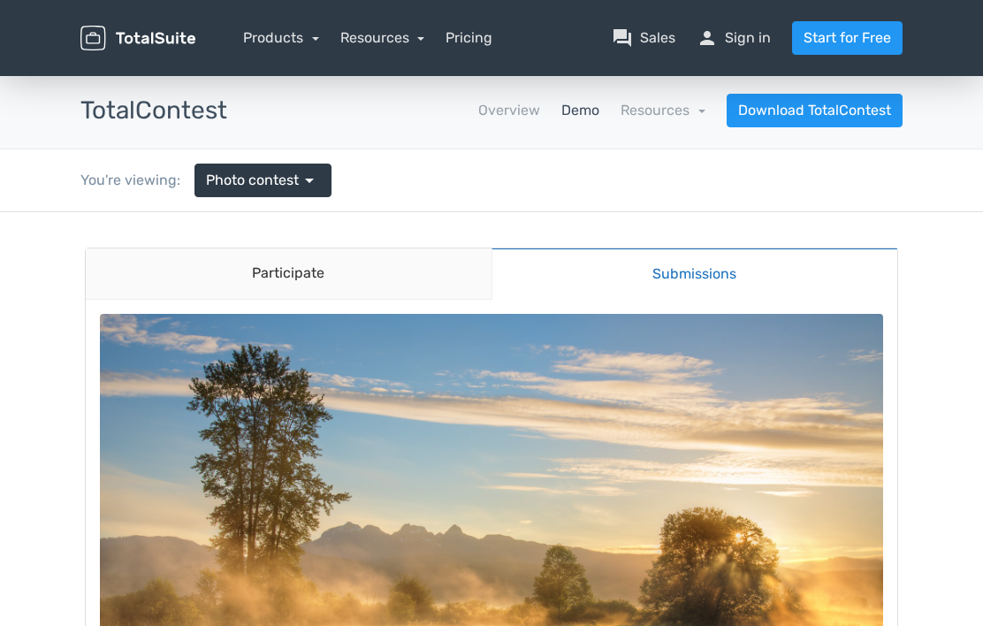
click at [472, 43] on link "Pricing" at bounding box center [469, 37] width 47 height 21
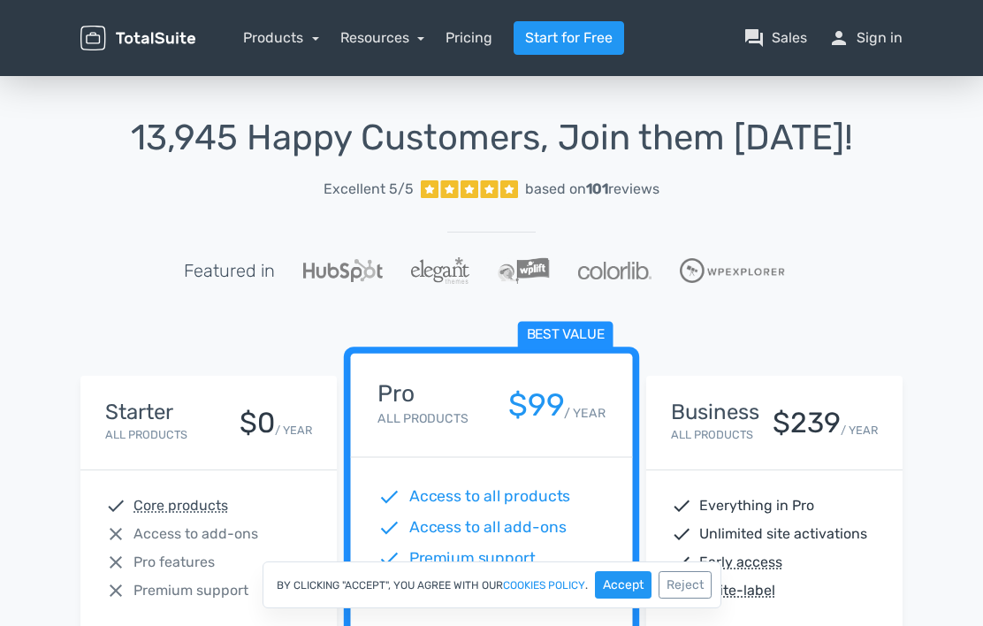
click at [297, 45] on link "Products" at bounding box center [281, 37] width 76 height 17
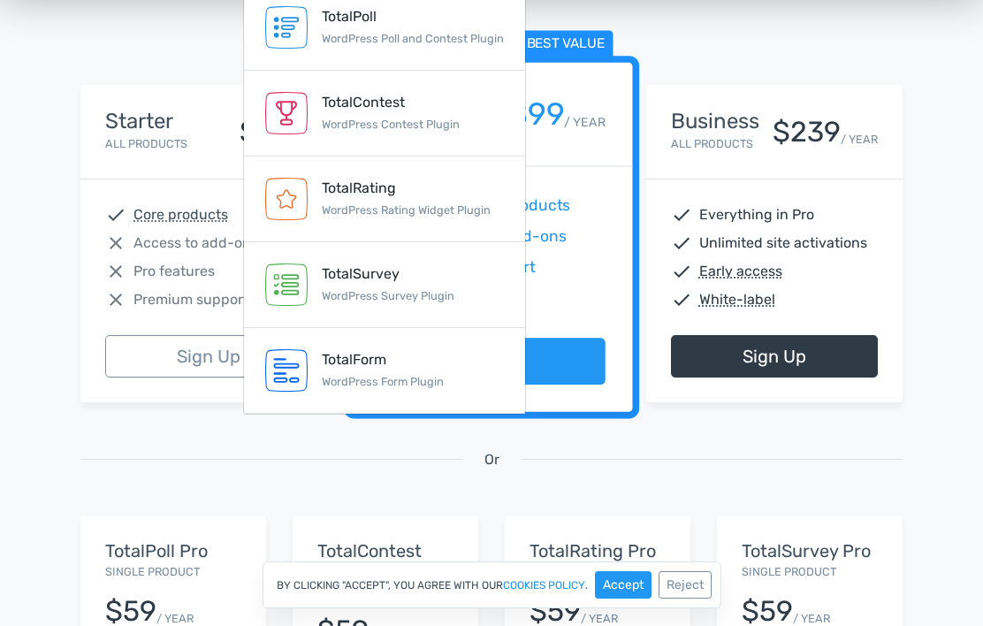
scroll to position [241, 0]
